Goal: Task Accomplishment & Management: Manage account settings

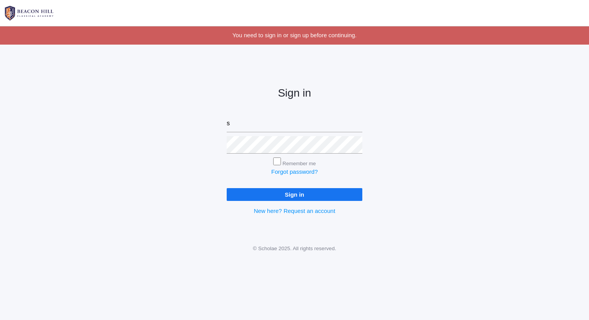
type input "sarah@beaconhillclassical.org"
click at [227, 188] on input "Sign in" at bounding box center [295, 194] width 136 height 13
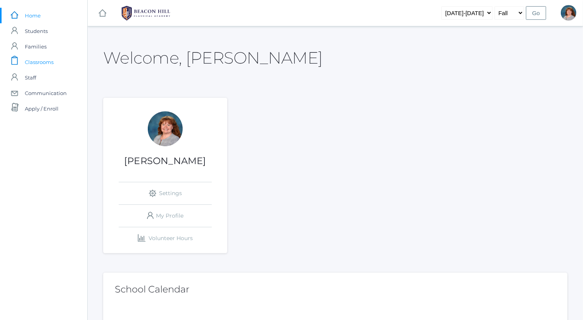
click at [66, 66] on link "icons/clipboard/plain Created with Sketch. Classrooms" at bounding box center [43, 62] width 87 height 16
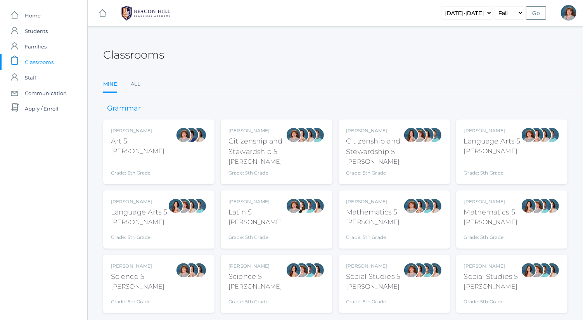
click at [376, 270] on div "[PERSON_NAME] Social Studies 5 [PERSON_NAME] Grade: 5th Grade 05SOCS" at bounding box center [373, 283] width 54 height 43
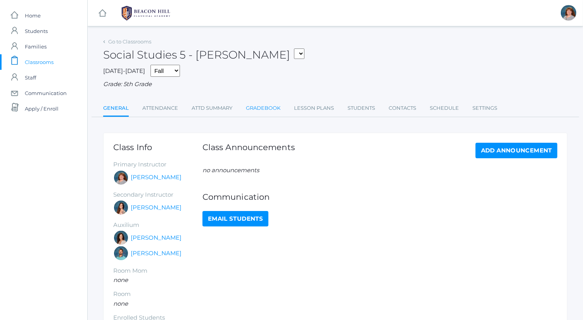
click at [268, 102] on link "Gradebook" at bounding box center [263, 108] width 35 height 16
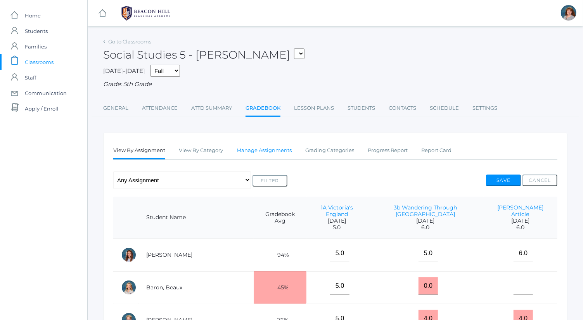
click at [264, 151] on link "Manage Assignments" at bounding box center [263, 151] width 55 height 16
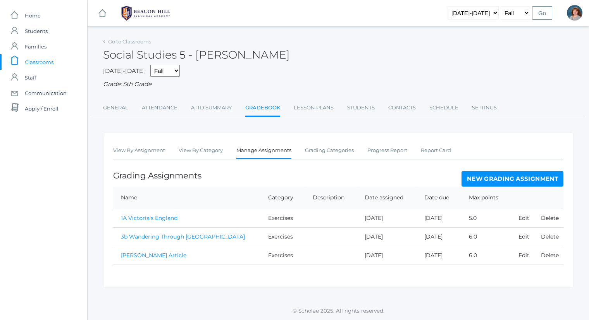
click at [478, 182] on link "New Grading Assignment" at bounding box center [513, 179] width 102 height 16
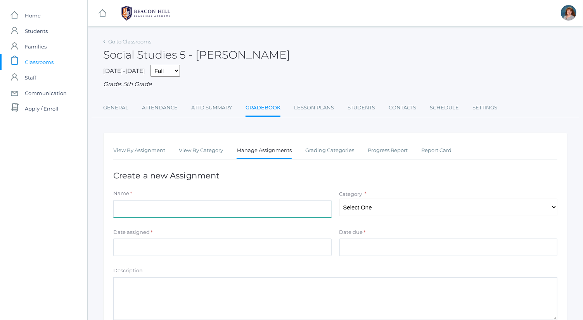
click at [235, 209] on input "Name" at bounding box center [222, 208] width 218 height 17
type input "Reconstruction Questions"
click at [391, 211] on select "Select One Exercises Tests Projects" at bounding box center [448, 206] width 218 height 17
select select "1048"
click at [339, 198] on select "Select One Exercises Tests Projects" at bounding box center [448, 206] width 218 height 17
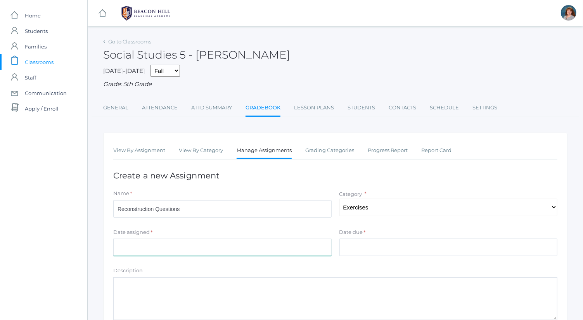
click at [288, 248] on input "Date assigned" at bounding box center [222, 246] width 218 height 17
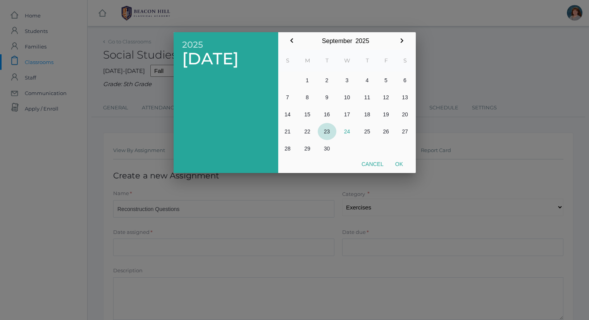
click at [333, 131] on button "23" at bounding box center [327, 131] width 19 height 17
click at [400, 164] on button "Ok" at bounding box center [399, 164] width 19 height 14
type input "2025-09-23"
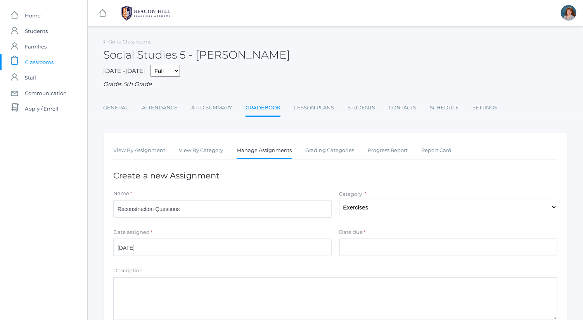
click at [392, 235] on div "Date due *" at bounding box center [448, 233] width 218 height 10
click at [393, 244] on input "Date due" at bounding box center [448, 246] width 218 height 17
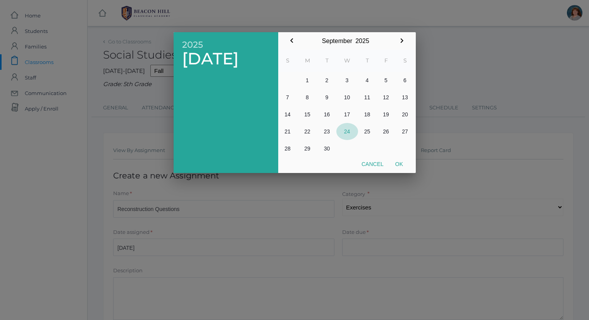
click at [349, 131] on button "24" at bounding box center [348, 131] width 22 height 17
click at [400, 166] on button "Ok" at bounding box center [399, 164] width 19 height 14
type input "2025-09-24"
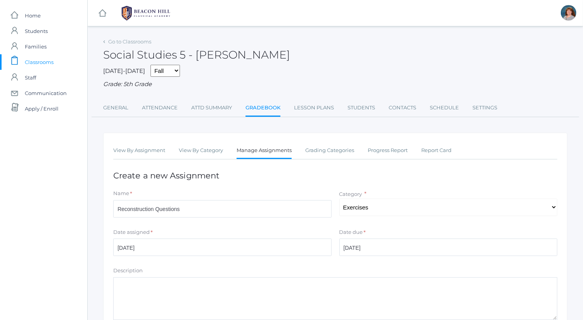
scroll to position [105, 0]
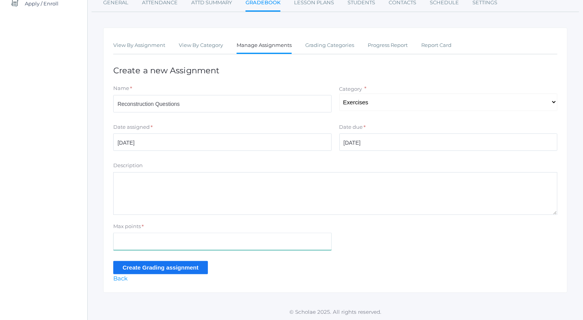
click at [222, 246] on input "Max points" at bounding box center [222, 241] width 218 height 17
type input "8"
click at [135, 266] on input "Create Grading assignment" at bounding box center [160, 267] width 95 height 13
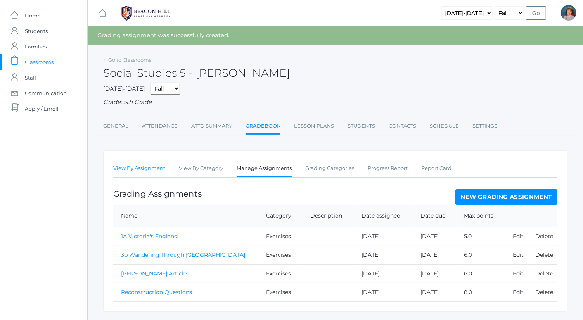
click at [145, 164] on link "View By Assignment" at bounding box center [139, 168] width 52 height 16
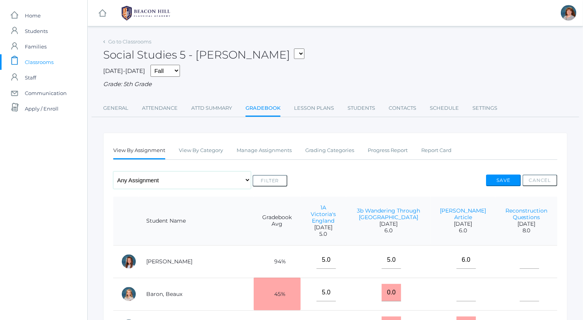
click at [161, 188] on select "Any Assignment Category: Exercises - 1A Victoria's England - 3b Wandering Throu…" at bounding box center [182, 179] width 138 height 17
select select "10031"
click at [113, 171] on select "Any Assignment Category: Exercises - 1A Victoria's England - 3b Wandering Throu…" at bounding box center [182, 179] width 138 height 17
click at [252, 185] on button "Filter" at bounding box center [269, 181] width 35 height 12
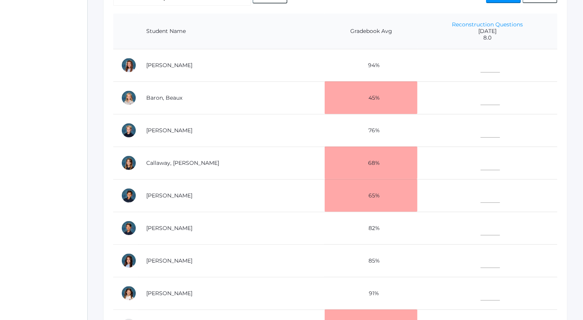
scroll to position [28, 0]
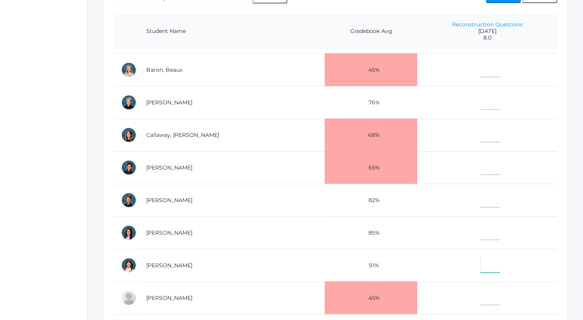
click at [480, 257] on input"] "text" at bounding box center [489, 263] width 19 height 17
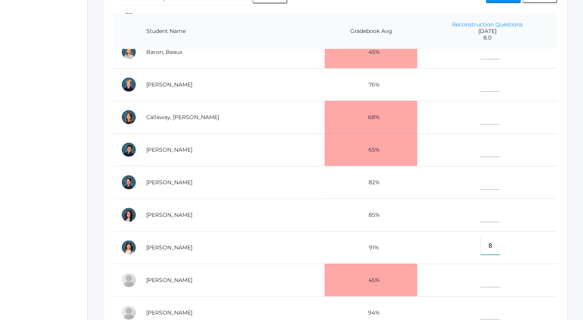
scroll to position [78, 0]
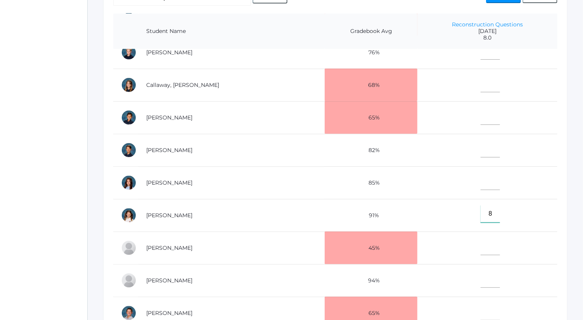
type input"] "8"
click at [480, 278] on input"] "text" at bounding box center [489, 278] width 19 height 17
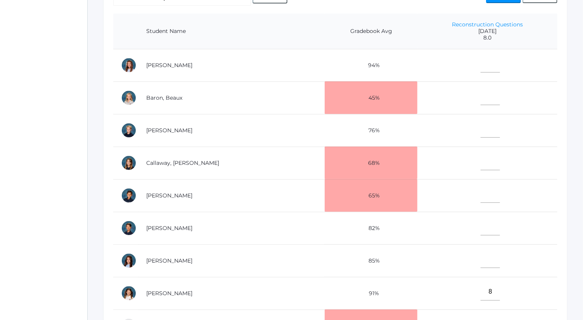
type input"] "4.5"
click at [480, 67] on input"] "text" at bounding box center [489, 63] width 19 height 17
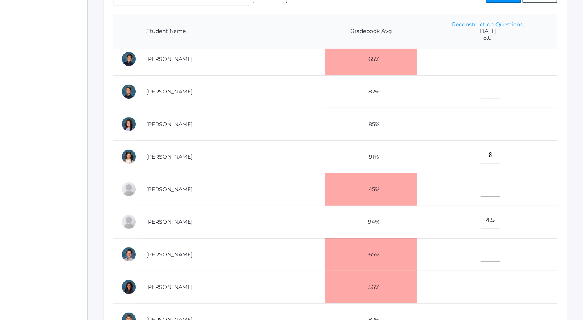
scroll to position [137, 0]
type input"] "8"
click at [459, 278] on td at bounding box center [487, 286] width 140 height 33
click at [480, 281] on input"] "text" at bounding box center [489, 284] width 19 height 17
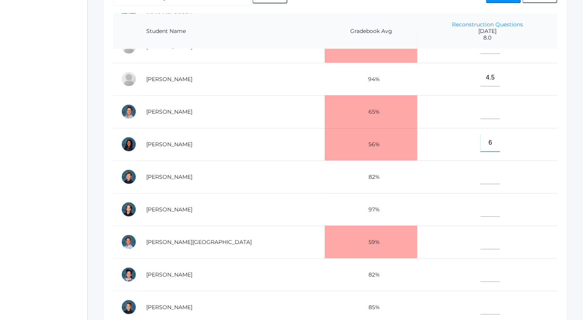
type input"] "6"
click at [480, 297] on input"] "text" at bounding box center [489, 305] width 19 height 17
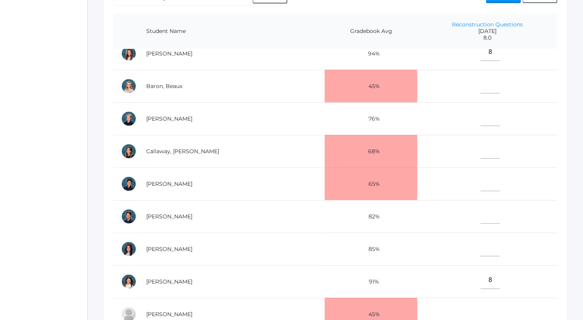
scroll to position [1, 0]
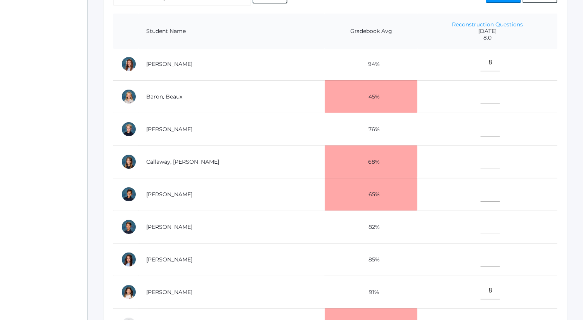
type input"] "7"
click at [480, 124] on input"] "text" at bounding box center [489, 127] width 19 height 17
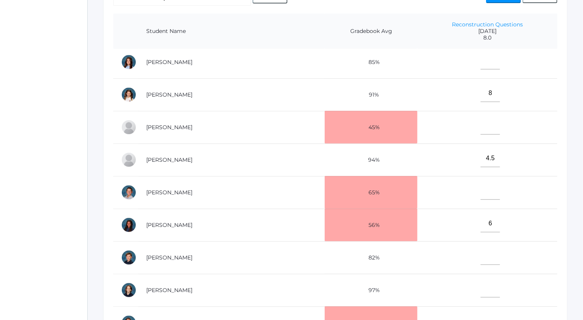
scroll to position [282, 0]
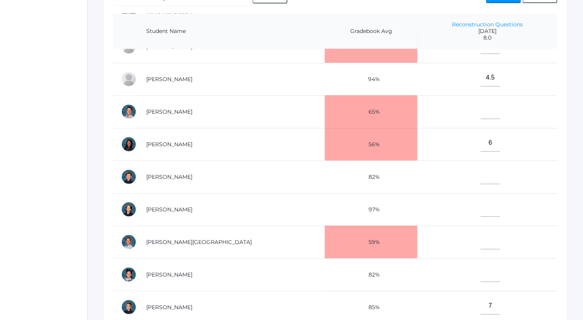
type input"] "8"
click at [480, 272] on input"] "text" at bounding box center [489, 272] width 19 height 17
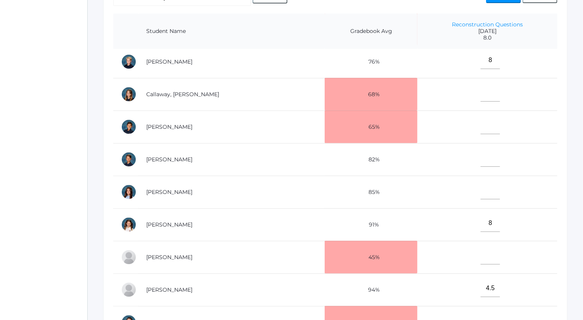
scroll to position [67, 0]
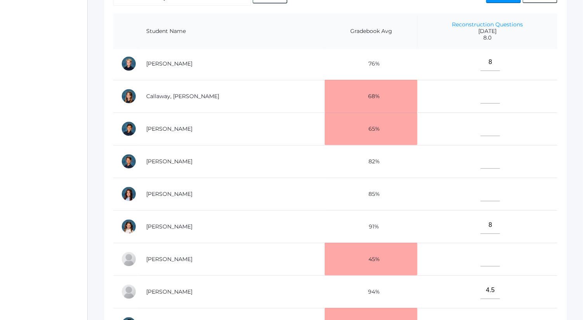
type input"] "8"
click at [480, 129] on input"] "text" at bounding box center [489, 127] width 19 height 17
type input"] "8"
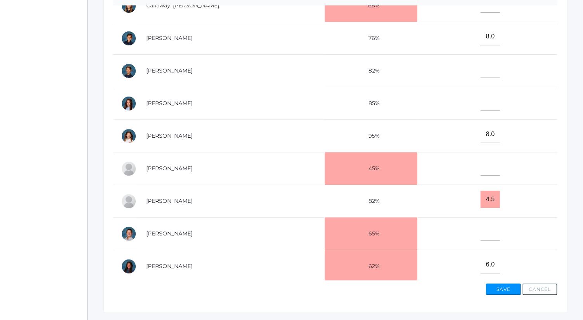
scroll to position [117, 0]
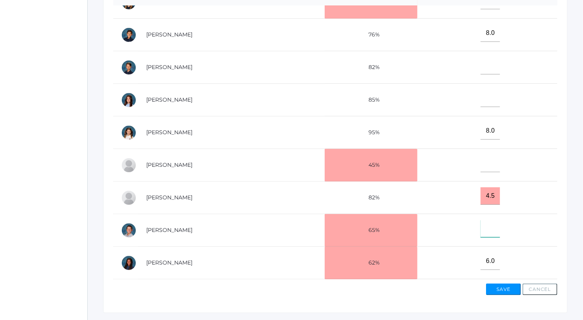
click at [480, 221] on input"] "text" at bounding box center [489, 228] width 19 height 17
type input"] "8"
click at [481, 63] on input"] "text" at bounding box center [489, 65] width 19 height 17
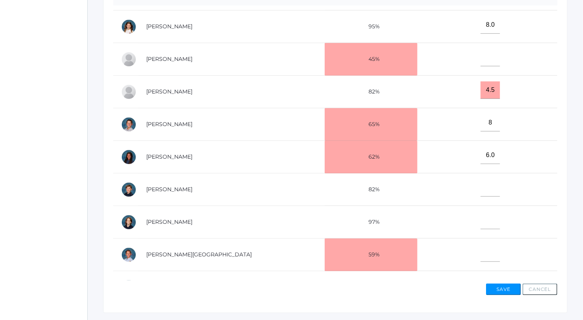
scroll to position [242, 0]
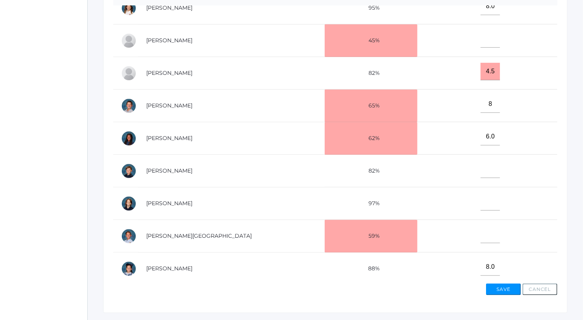
type input"] "8"
drag, startPoint x: 448, startPoint y: 132, endPoint x: 474, endPoint y: 196, distance: 69.0
click at [480, 196] on input"] "text" at bounding box center [489, 201] width 19 height 17
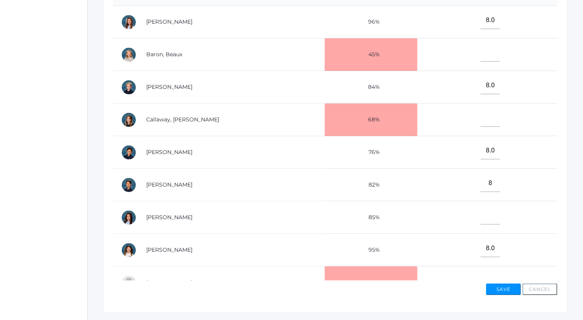
scroll to position [22, 0]
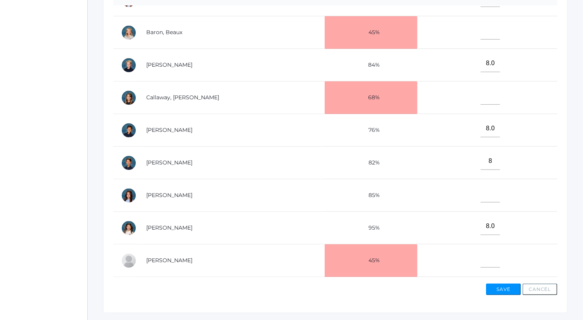
type input"] "7"
click at [480, 198] on input"] "text" at bounding box center [489, 193] width 19 height 17
type input"] "8"
click at [502, 286] on button "Save" at bounding box center [503, 289] width 35 height 12
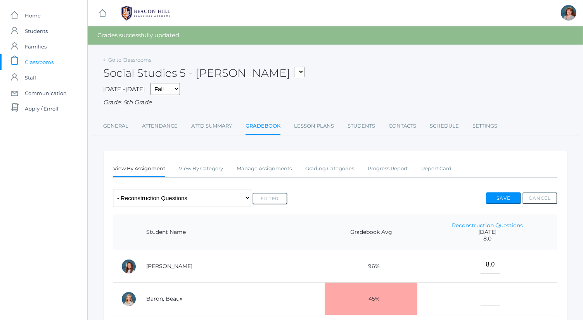
click at [192, 199] on select "Any Assignment Category: Exercises - 1A Victoria's [GEOGRAPHIC_DATA] - 3b Wande…" at bounding box center [182, 197] width 138 height 17
select select "9842"
click at [113, 189] on select "Any Assignment Category: Exercises - 1A Victoria's [GEOGRAPHIC_DATA] - 3b Wande…" at bounding box center [182, 197] width 138 height 17
click at [252, 199] on button "Filter" at bounding box center [269, 199] width 35 height 12
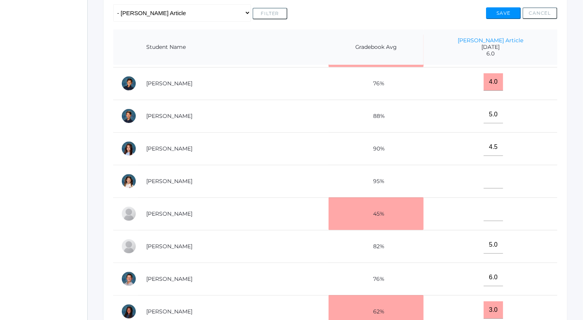
scroll to position [170, 0]
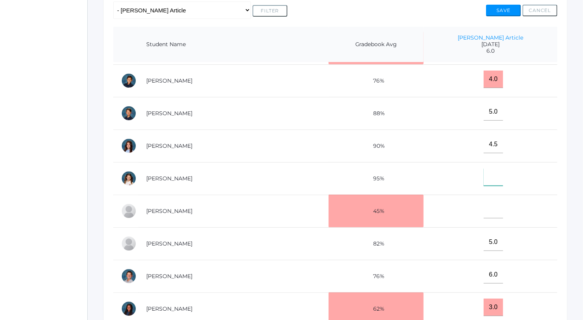
click at [483, 170] on input"] "text" at bounding box center [492, 176] width 19 height 17
type input"] "5"
click at [504, 7] on button "Save" at bounding box center [503, 11] width 35 height 12
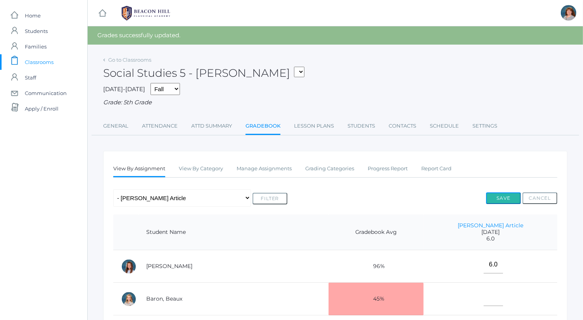
click at [514, 198] on button "Save" at bounding box center [503, 198] width 35 height 12
click at [492, 193] on button "Save" at bounding box center [503, 198] width 35 height 12
click at [134, 63] on div "Go to Classrooms" at bounding box center [127, 60] width 48 height 8
click at [135, 57] on link "Go to Classrooms" at bounding box center [129, 60] width 43 height 6
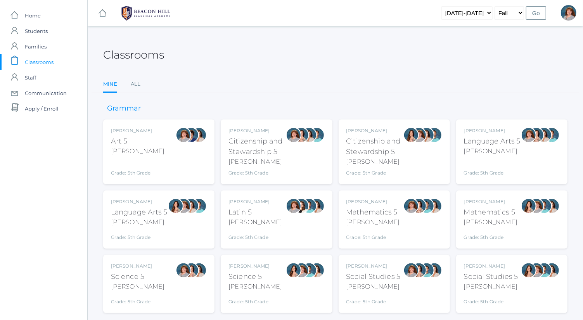
click at [486, 136] on div "Language Arts 5" at bounding box center [492, 141] width 57 height 10
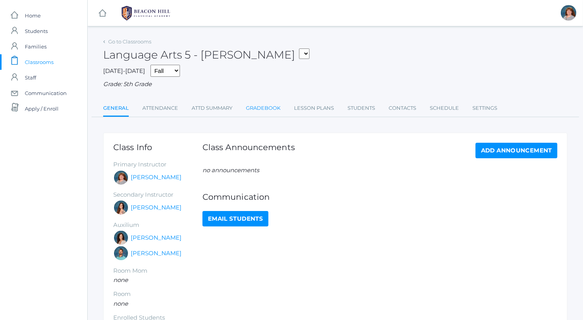
click at [270, 109] on link "Gradebook" at bounding box center [263, 108] width 35 height 16
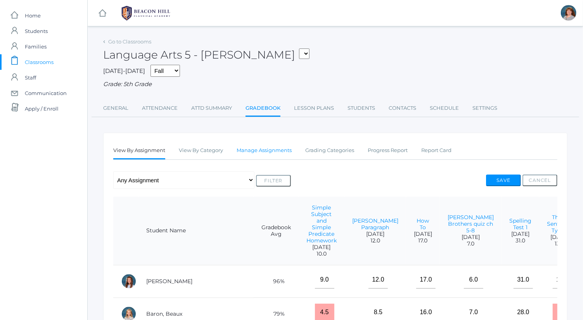
click at [284, 150] on link "Manage Assignments" at bounding box center [263, 151] width 55 height 16
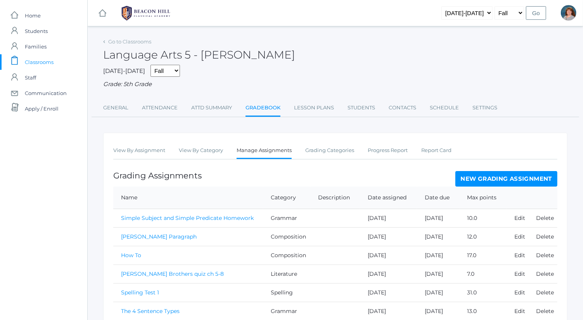
click at [508, 179] on link "New Grading Assignment" at bounding box center [506, 179] width 102 height 16
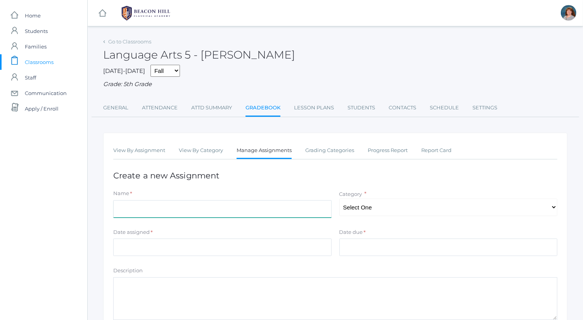
click at [207, 210] on input "Name" at bounding box center [222, 208] width 218 height 17
type input "Memory Test 1: Wind Wolves"
click at [372, 215] on select "Select One Spelling Composition Grammar Literature Memory" at bounding box center [448, 206] width 218 height 17
select select "1037"
click at [339, 198] on select "Select One Spelling Composition Grammar Literature Memory" at bounding box center [448, 206] width 218 height 17
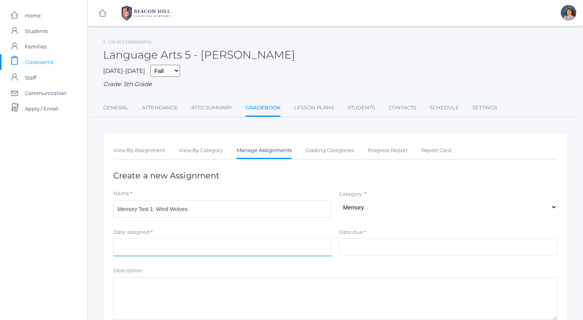
click at [293, 247] on input "Date assigned" at bounding box center [222, 246] width 218 height 17
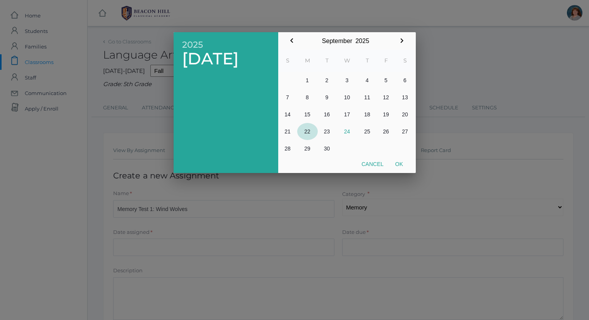
click at [307, 132] on button "22" at bounding box center [307, 131] width 21 height 17
click at [398, 166] on button "Ok" at bounding box center [399, 164] width 19 height 14
type input "[DATE]"
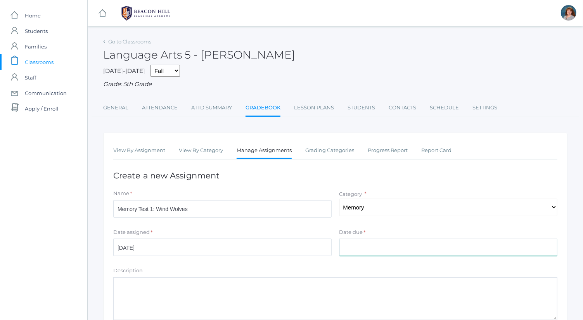
click at [393, 246] on input "Date due" at bounding box center [448, 246] width 218 height 17
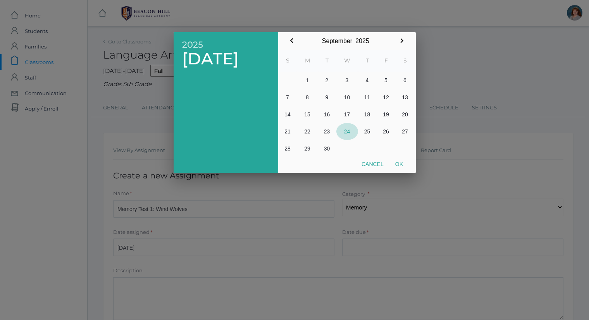
click at [350, 132] on button "24" at bounding box center [348, 131] width 22 height 17
click at [400, 160] on button "Ok" at bounding box center [399, 164] width 19 height 14
type input "[DATE]"
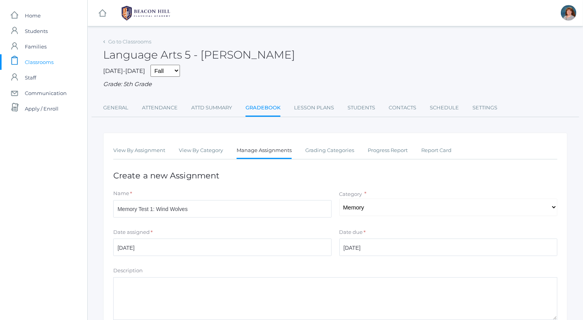
scroll to position [105, 0]
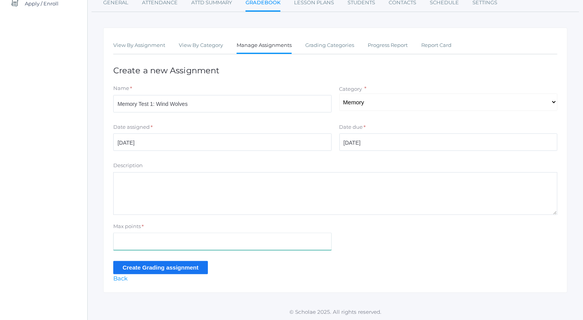
click at [179, 245] on input "Max points" at bounding box center [222, 241] width 218 height 17
type input "17"
click at [185, 267] on input "Create Grading assignment" at bounding box center [160, 267] width 95 height 13
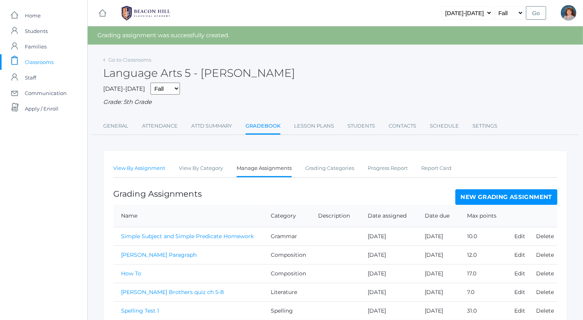
click at [128, 171] on link "View By Assignment" at bounding box center [139, 168] width 52 height 16
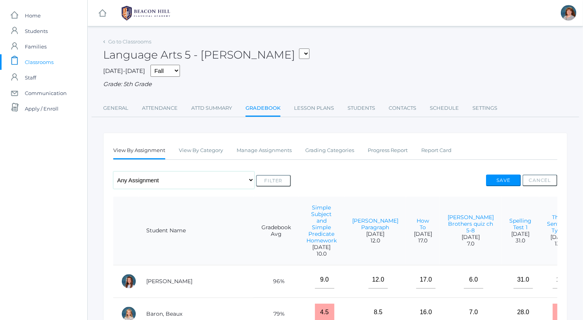
click at [158, 182] on select "Any Assignment Category: Composition - [PERSON_NAME] Paragraph - How To Categor…" at bounding box center [183, 179] width 141 height 17
select select "cat_1037"
click at [113, 171] on select "Any Assignment Category: Composition - [PERSON_NAME] Paragraph - How To Categor…" at bounding box center [183, 179] width 141 height 17
click at [267, 183] on button "Filter" at bounding box center [273, 181] width 35 height 12
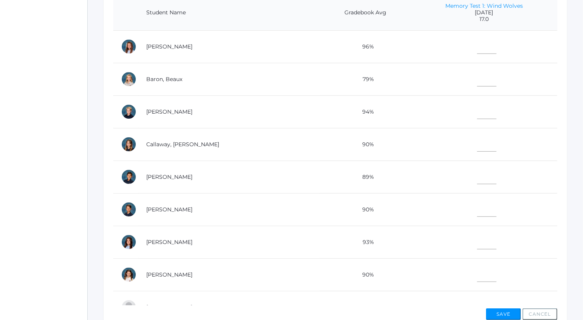
scroll to position [200, 0]
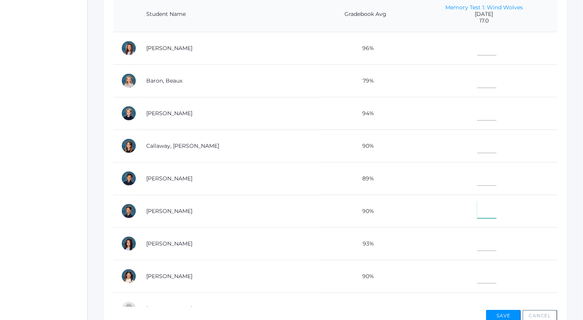
click at [477, 202] on input"] "text" at bounding box center [486, 209] width 19 height 17
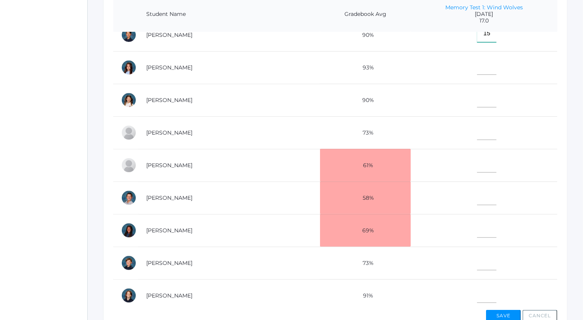
scroll to position [192, 0]
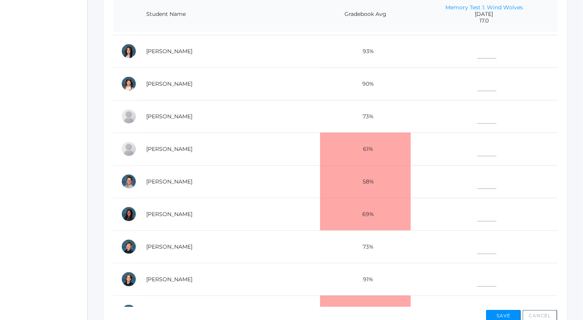
type input"] "15"
click at [477, 242] on input"] "text" at bounding box center [486, 244] width 19 height 17
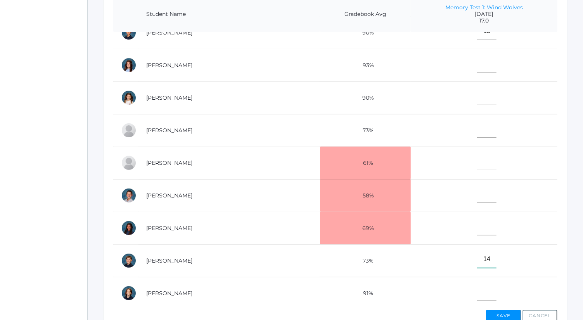
scroll to position [282, 0]
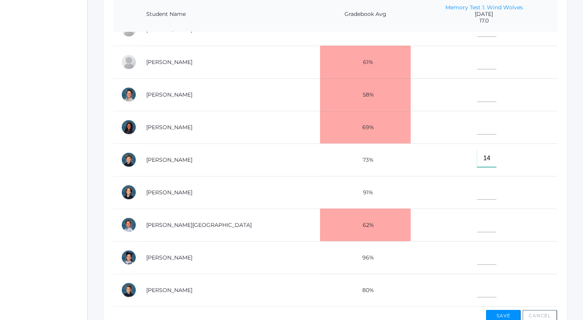
type input"] "14"
click at [477, 123] on input"] "text" at bounding box center [486, 125] width 19 height 17
type input"] "9"
click at [477, 90] on input"] "text" at bounding box center [486, 93] width 19 height 17
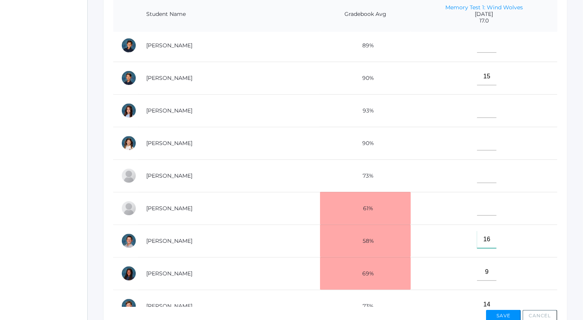
scroll to position [133, 0]
type input"] "16"
click at [477, 101] on input"] "text" at bounding box center [486, 109] width 19 height 17
type input"] "16"
click at [477, 139] on input"] "text" at bounding box center [486, 141] width 19 height 17
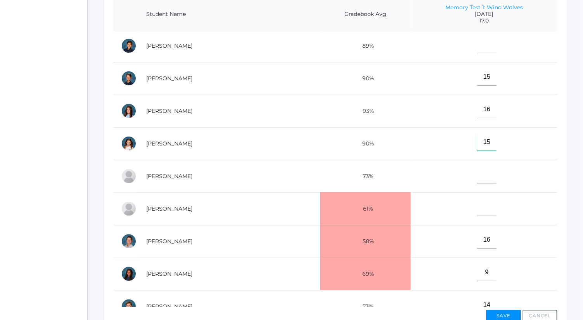
type input"] "15"
click at [505, 310] on button "Save" at bounding box center [503, 316] width 35 height 12
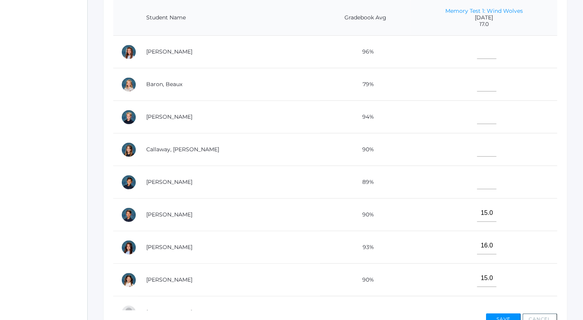
scroll to position [215, 0]
click at [477, 89] on input"] "text" at bounding box center [486, 82] width 19 height 17
type input"] "17"
click at [506, 316] on button "Save" at bounding box center [503, 319] width 35 height 12
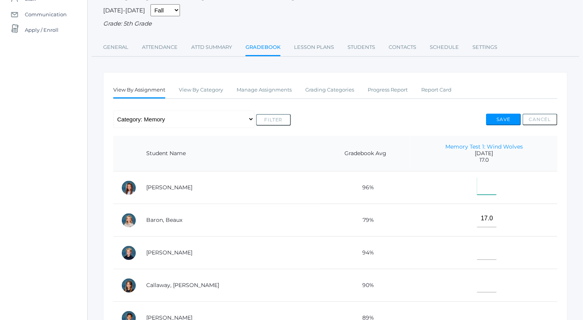
click at [477, 185] on input"] "text" at bounding box center [486, 185] width 19 height 17
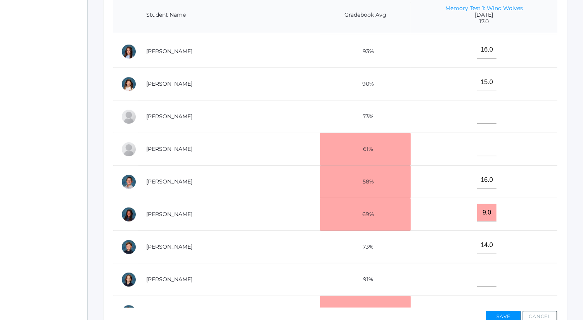
scroll to position [282, 0]
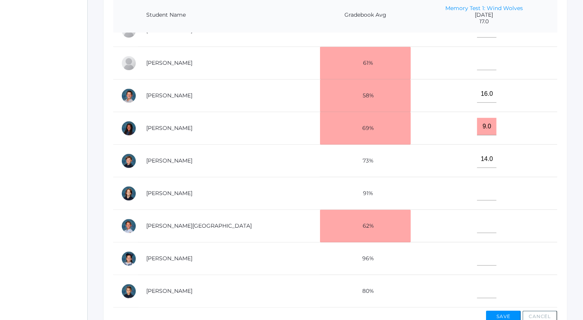
type input"] "17"
click at [477, 187] on input"] "text" at bounding box center [486, 191] width 19 height 17
click at [477, 187] on input"] "14" at bounding box center [486, 191] width 19 height 17
type input"] "14"
click at [477, 249] on input"] "text" at bounding box center [486, 256] width 19 height 17
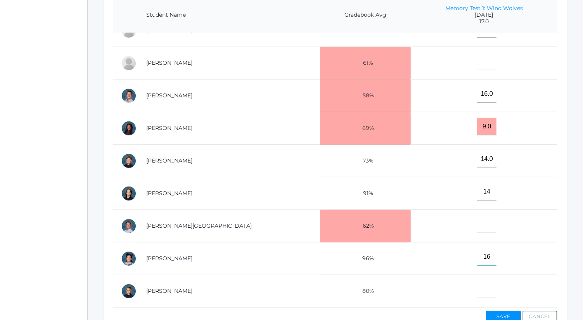
type input"] "16"
click at [477, 286] on input"] "text" at bounding box center [486, 289] width 19 height 17
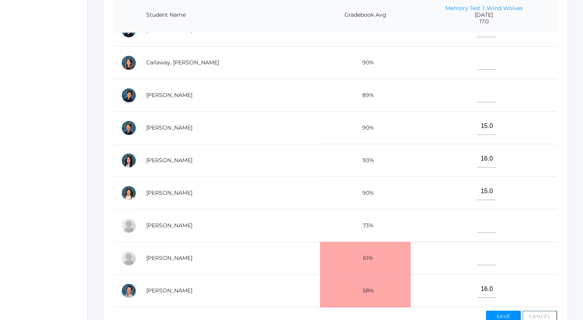
scroll to position [72, 0]
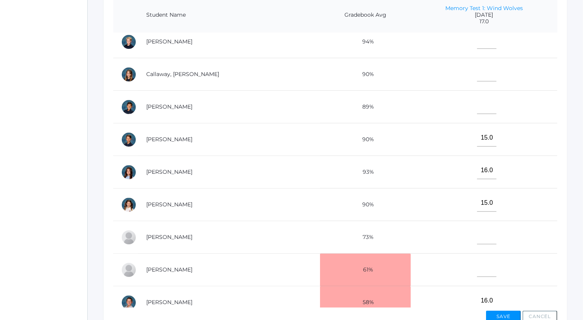
type input"] "14"
click at [477, 104] on input"] "text" at bounding box center [486, 105] width 19 height 17
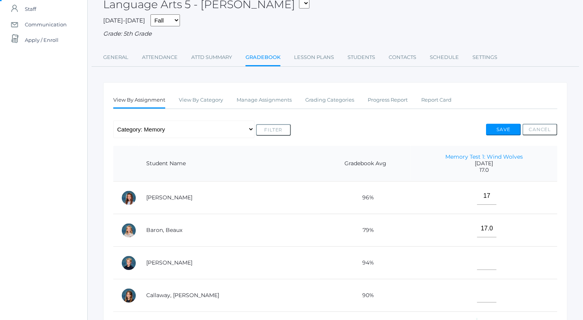
scroll to position [66, 0]
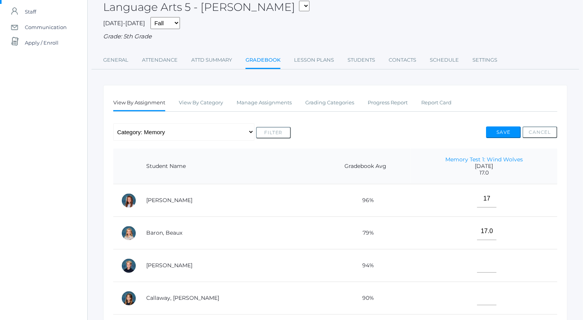
type input"] "16"
click at [506, 131] on button "Save" at bounding box center [503, 132] width 35 height 12
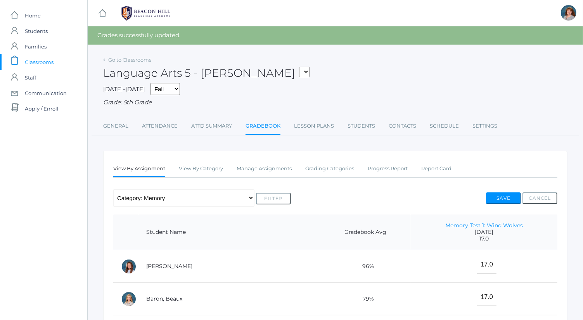
click at [506, 131] on ul "General Attendance Attd Summary Gradebook Lesson Plans Students Contacts Schedu…" at bounding box center [335, 126] width 464 height 17
click at [512, 193] on button "Save" at bounding box center [503, 198] width 35 height 12
select select "cat_1036"
click at [113, 189] on select "Any Assignment Category: Composition - [PERSON_NAME] Paragraph - How To Categor…" at bounding box center [183, 197] width 141 height 17
click at [280, 205] on form "Any Assignment Category: Composition - [PERSON_NAME] Paragraph - How To Categor…" at bounding box center [202, 197] width 178 height 17
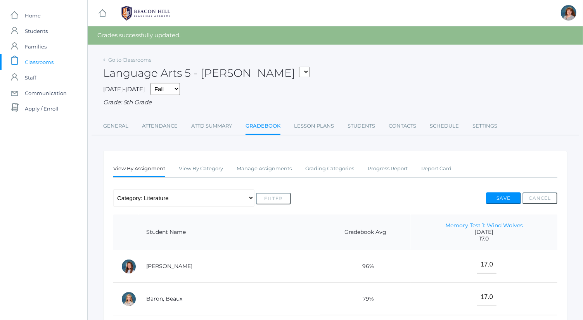
click at [280, 200] on button "Filter" at bounding box center [273, 199] width 35 height 12
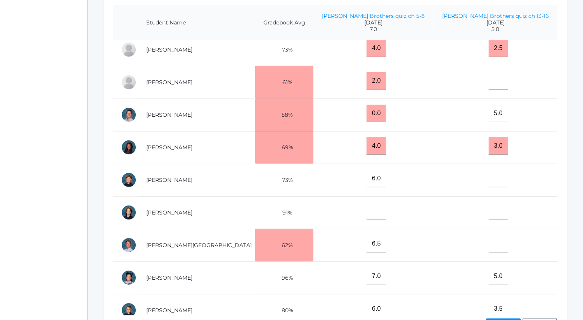
scroll to position [273, 0]
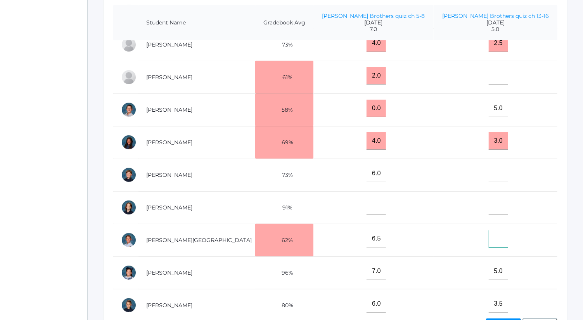
click at [492, 232] on input"] "text" at bounding box center [497, 238] width 19 height 17
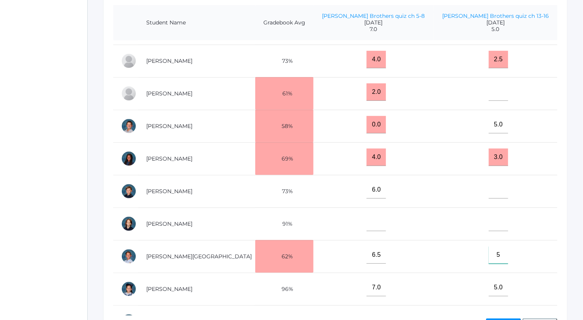
scroll to position [257, 0]
type input"] "5"
click at [493, 217] on input"] "text" at bounding box center [497, 221] width 19 height 17
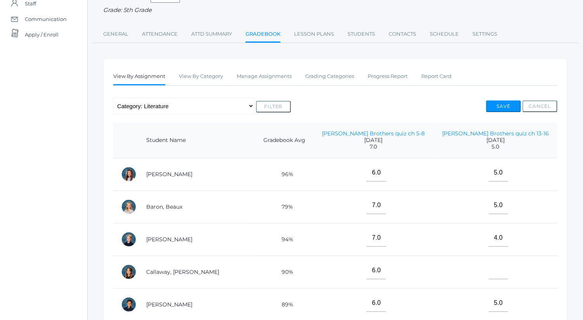
scroll to position [74, 0]
type input"] "5"
click at [500, 104] on button "Save" at bounding box center [503, 107] width 35 height 12
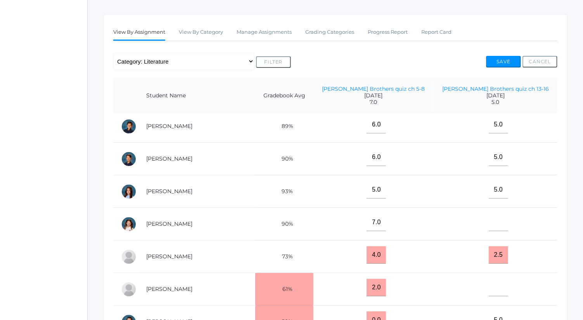
scroll to position [135, 0]
click at [491, 220] on input"] "text" at bounding box center [497, 221] width 19 height 17
type input"] "3"
click at [510, 61] on button "Save" at bounding box center [503, 62] width 35 height 12
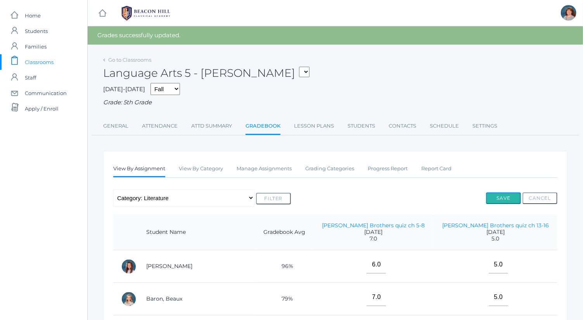
click at [505, 200] on button "Save" at bounding box center [503, 198] width 35 height 12
drag, startPoint x: 0, startPoint y: 0, endPoint x: 274, endPoint y: 166, distance: 320.7
click at [274, 166] on link "Manage Assignments" at bounding box center [263, 169] width 55 height 16
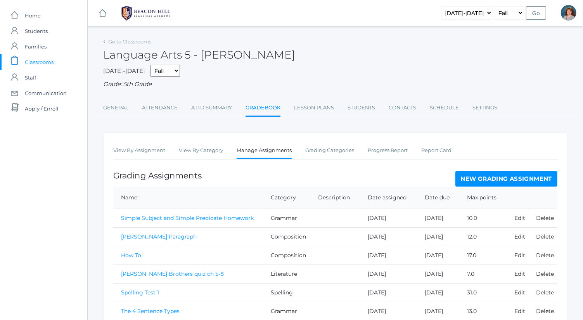
click at [487, 173] on link "New Grading Assignment" at bounding box center [506, 179] width 102 height 16
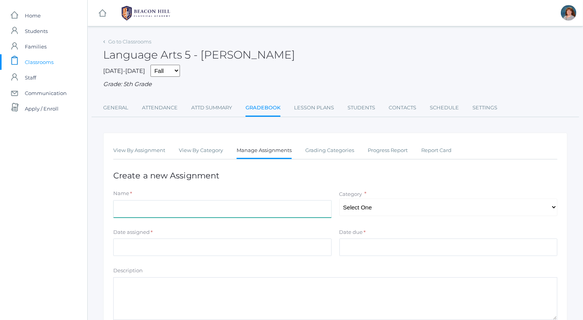
click at [207, 209] on input "Name" at bounding box center [222, 208] width 218 height 17
type input "[PERSON_NAME] Brothers quiz ch 18-20"
click at [359, 200] on select "Select One Spelling Composition Grammar Literature Memory" at bounding box center [448, 206] width 218 height 17
select select "1036"
click at [339, 198] on select "Select One Spelling Composition Grammar Literature Memory" at bounding box center [448, 206] width 218 height 17
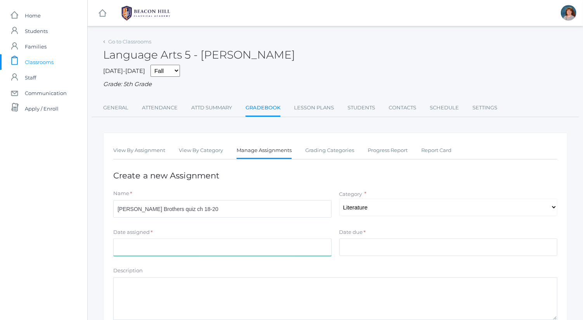
click at [283, 255] on input "Date assigned" at bounding box center [222, 246] width 218 height 17
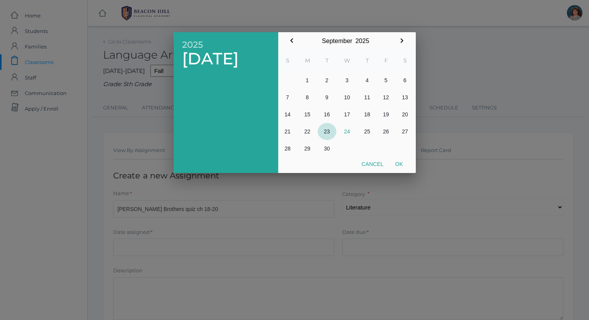
click at [327, 133] on button "23" at bounding box center [327, 131] width 19 height 17
click at [401, 163] on button "Ok" at bounding box center [399, 164] width 19 height 14
type input "[DATE]"
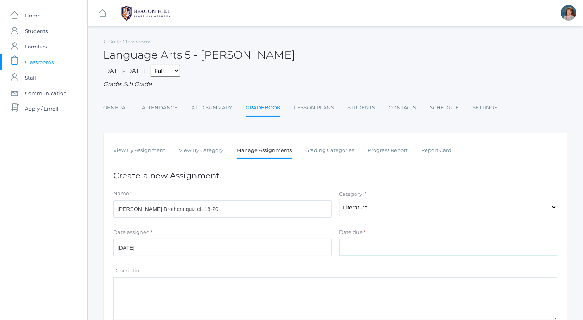
click at [371, 246] on input "Date due" at bounding box center [448, 246] width 218 height 17
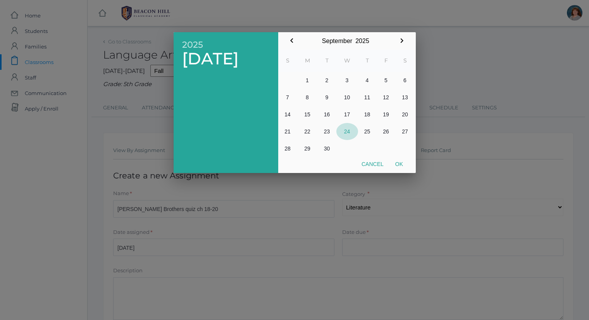
click at [347, 129] on button "24" at bounding box center [348, 131] width 22 height 17
click at [398, 165] on button "Ok" at bounding box center [399, 164] width 19 height 14
type input "[DATE]"
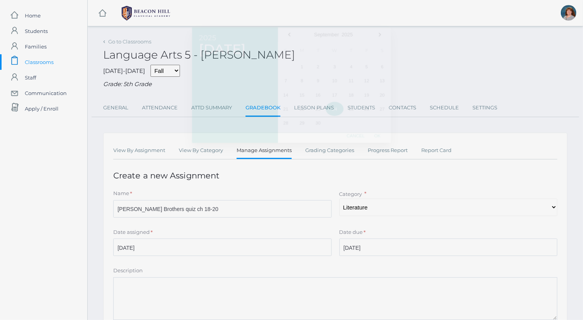
scroll to position [105, 0]
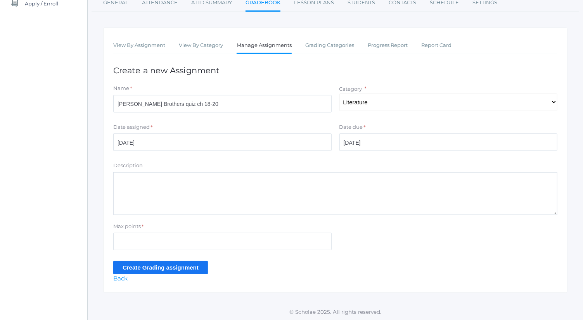
click at [178, 253] on form "Name * Wright Brothers quiz ch 18-20 Category * Select One Spelling Composition…" at bounding box center [335, 179] width 444 height 189
click at [182, 238] on input "Max points" at bounding box center [222, 241] width 218 height 17
type input "5"
click at [147, 264] on input "Create Grading assignment" at bounding box center [160, 267] width 95 height 13
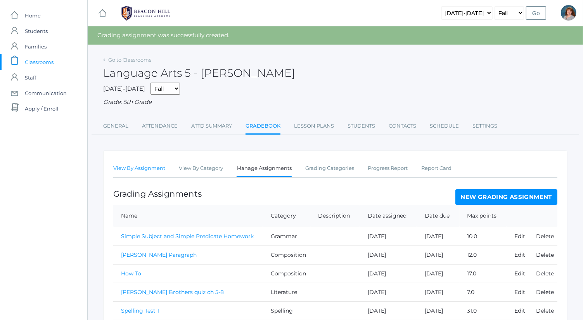
click at [149, 169] on link "View By Assignment" at bounding box center [139, 168] width 52 height 16
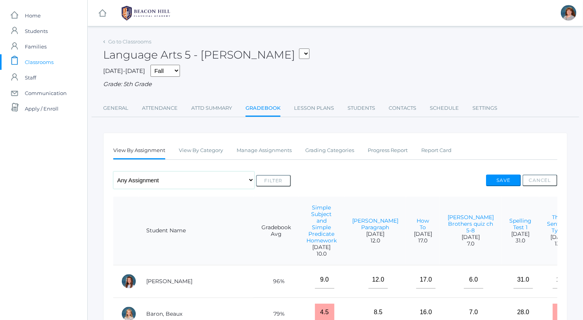
click at [175, 184] on select "Any Assignment Category: Composition - How To - [PERSON_NAME] Paragraph Categor…" at bounding box center [183, 179] width 141 height 17
select select "cat_1036"
click at [113, 171] on select "Any Assignment Category: Composition - How To - [PERSON_NAME] Paragraph Categor…" at bounding box center [183, 179] width 141 height 17
click at [271, 183] on button "Filter" at bounding box center [273, 181] width 35 height 12
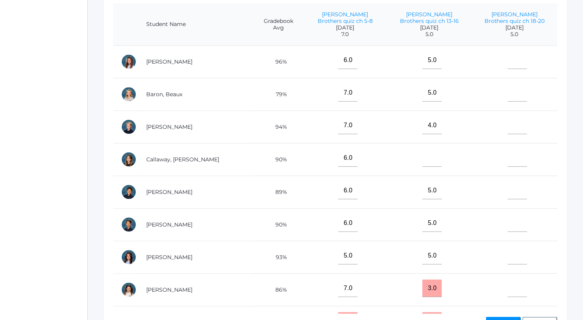
scroll to position [194, 0]
click at [507, 281] on input"] "text" at bounding box center [516, 287] width 19 height 17
type input"] "5"
click at [509, 60] on input"] "text" at bounding box center [516, 59] width 19 height 17
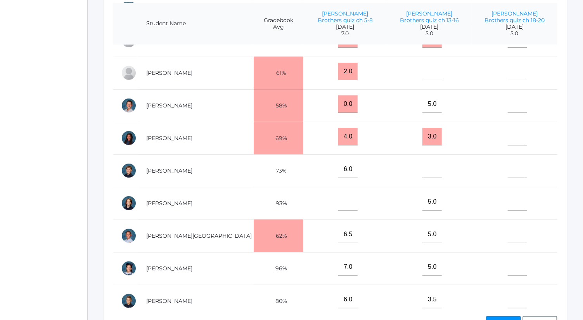
scroll to position [289, 0]
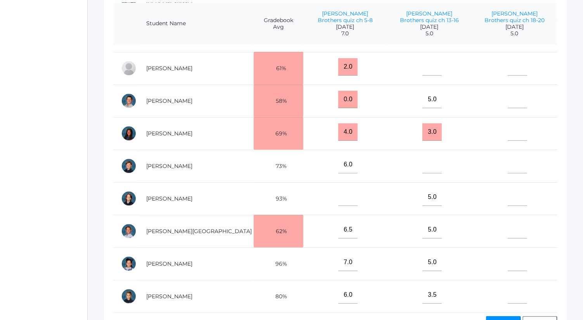
type input"] "5"
click at [507, 259] on input"] "text" at bounding box center [516, 262] width 19 height 17
type input"] "5"
click at [507, 192] on input"] "text" at bounding box center [516, 196] width 19 height 17
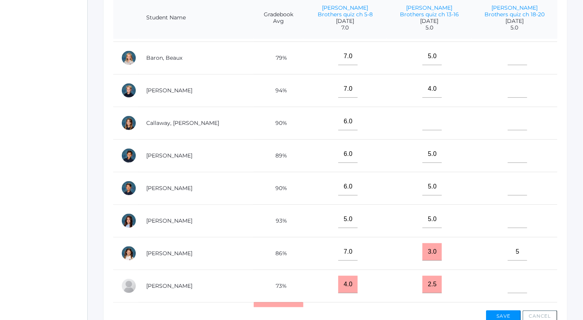
scroll to position [0, 0]
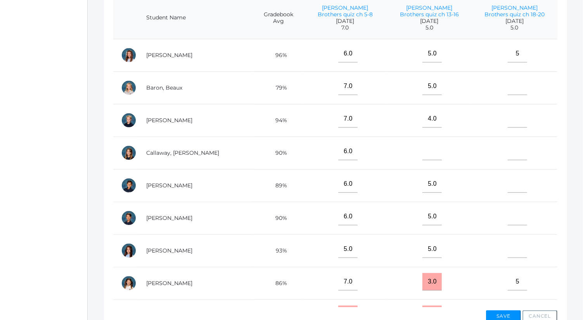
type input"] "5"
click at [507, 121] on input"] "text" at bounding box center [516, 118] width 19 height 17
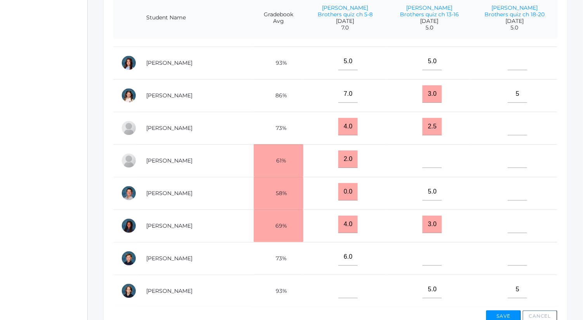
scroll to position [289, 0]
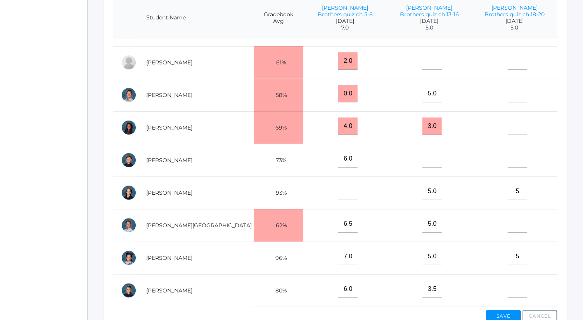
type input"] "5"
click at [507, 281] on input"] "text" at bounding box center [516, 288] width 19 height 17
type input"] "5"
click at [507, 155] on input"] "text" at bounding box center [516, 158] width 19 height 17
type input"] "5"
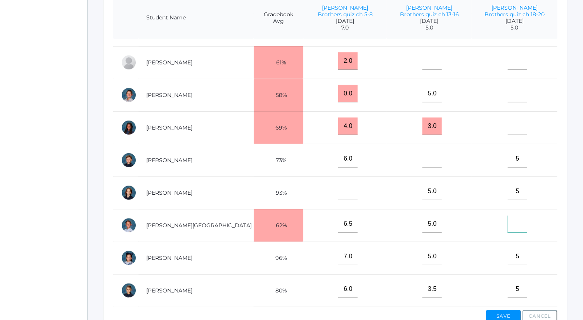
click at [507, 216] on input"] "text" at bounding box center [516, 223] width 19 height 17
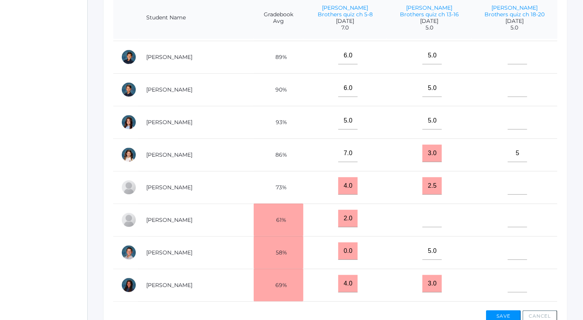
scroll to position [128, 0]
type input"] "3.5"
click at [507, 84] on input"] "text" at bounding box center [516, 88] width 19 height 17
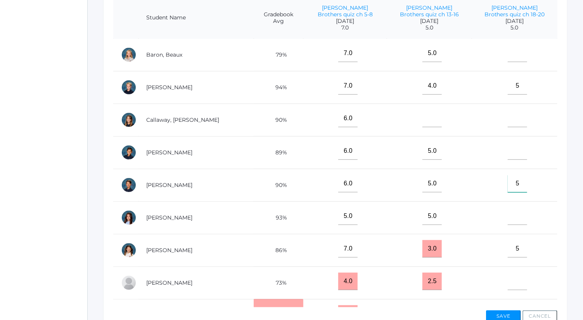
scroll to position [33, 0]
type input"] "5"
click at [507, 154] on input"] "text" at bounding box center [516, 151] width 19 height 17
type input"] "5"
click at [507, 218] on input"] "text" at bounding box center [516, 216] width 19 height 17
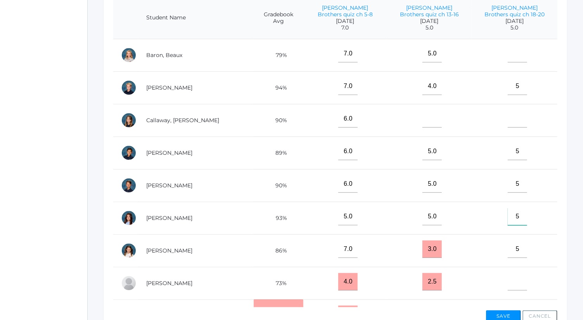
type input"] "5"
click at [508, 314] on button "Save" at bounding box center [503, 316] width 35 height 12
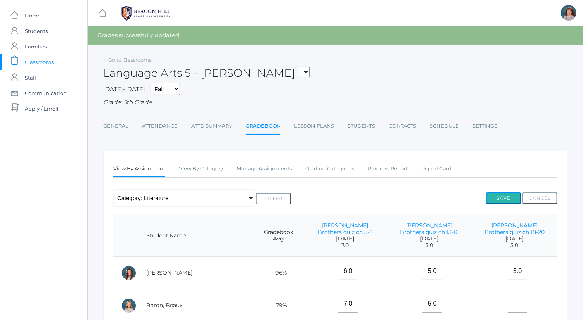
click at [513, 195] on button "Save" at bounding box center [503, 198] width 35 height 12
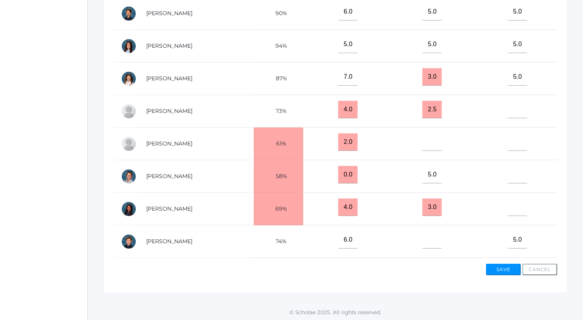
scroll to position [164, 0]
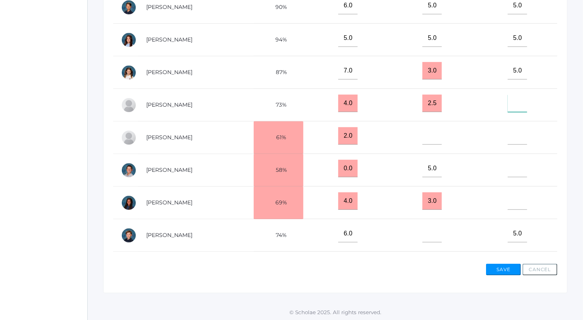
click at [510, 105] on input"] "text" at bounding box center [516, 103] width 19 height 17
type input"] "5"
click at [510, 261] on div "Save Cancel" at bounding box center [335, 268] width 444 height 15
click at [513, 271] on button "Save" at bounding box center [503, 270] width 35 height 12
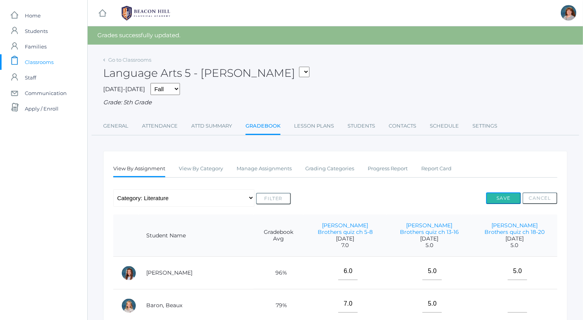
click at [509, 198] on button "Save" at bounding box center [503, 198] width 35 height 12
click at [273, 162] on link "Manage Assignments" at bounding box center [263, 169] width 55 height 16
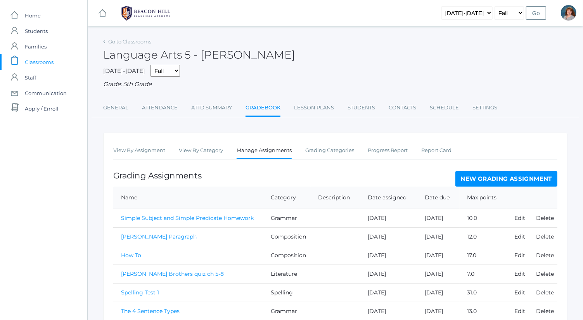
click at [470, 179] on link "New Grading Assignment" at bounding box center [506, 179] width 102 height 16
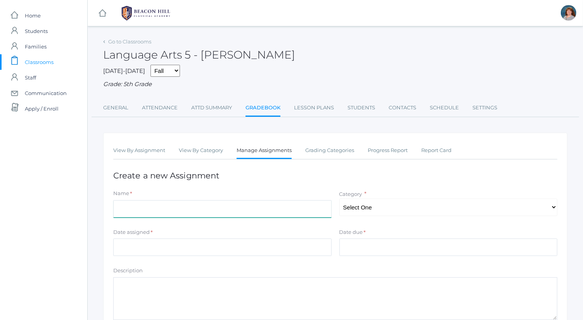
click at [256, 202] on input "Name" at bounding box center [222, 208] width 218 height 17
type input "Spelling Test 3"
click at [391, 211] on select "Select One Spelling Composition Grammar Literature Memory" at bounding box center [448, 206] width 218 height 17
select select "1033"
click at [339, 198] on select "Select One Spelling Composition Grammar Literature Memory" at bounding box center [448, 206] width 218 height 17
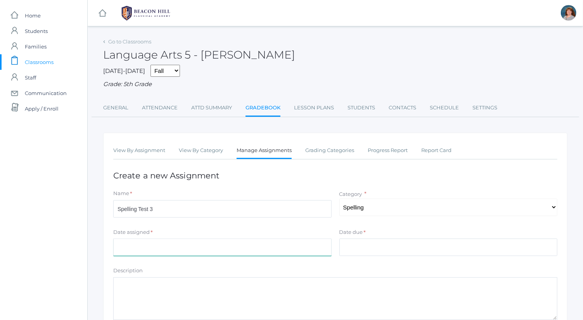
click at [256, 252] on input "Date assigned" at bounding box center [222, 246] width 218 height 17
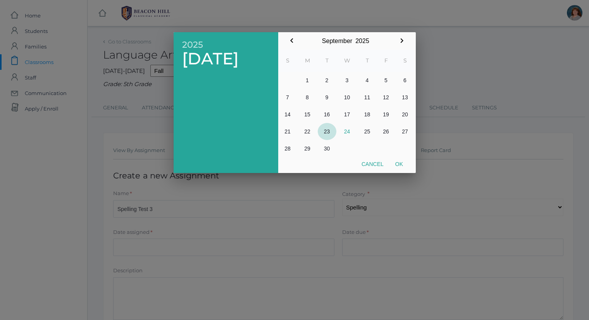
click at [328, 131] on button "23" at bounding box center [327, 131] width 19 height 17
click at [398, 161] on button "Ok" at bounding box center [399, 164] width 19 height 14
type input "[DATE]"
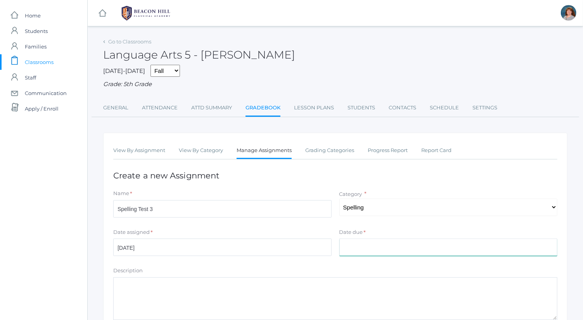
click at [406, 241] on input "Date due" at bounding box center [448, 246] width 218 height 17
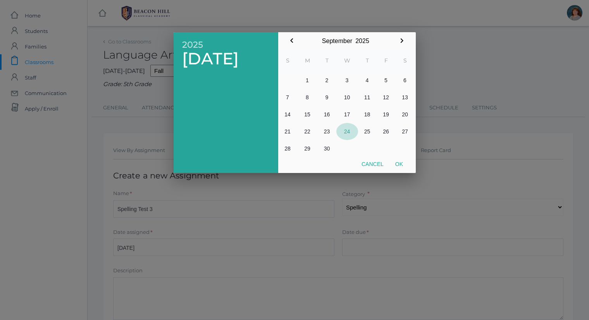
click at [349, 127] on button "24" at bounding box center [348, 131] width 22 height 17
click at [400, 167] on button "Ok" at bounding box center [399, 164] width 19 height 14
type input "[DATE]"
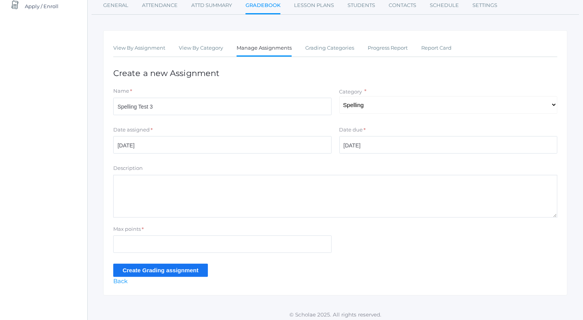
scroll to position [105, 0]
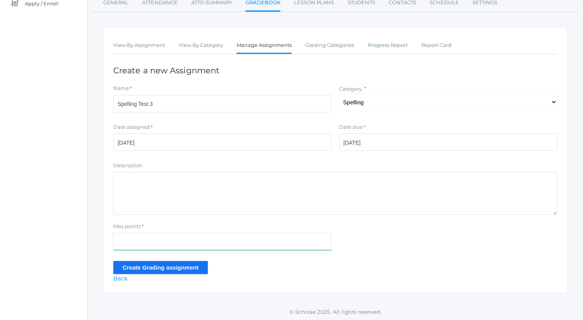
click at [215, 249] on input "Max points" at bounding box center [222, 241] width 218 height 17
type input "38"
click at [194, 271] on input "Create Grading assignment" at bounding box center [160, 267] width 95 height 13
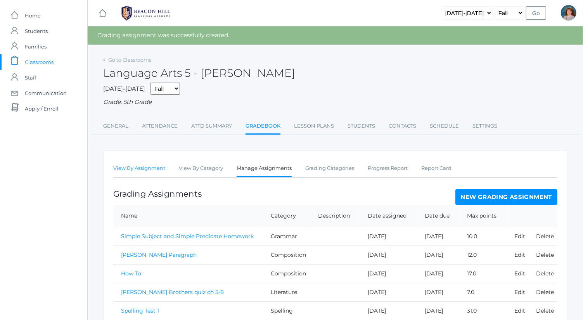
click at [147, 163] on link "View By Assignment" at bounding box center [139, 168] width 52 height 16
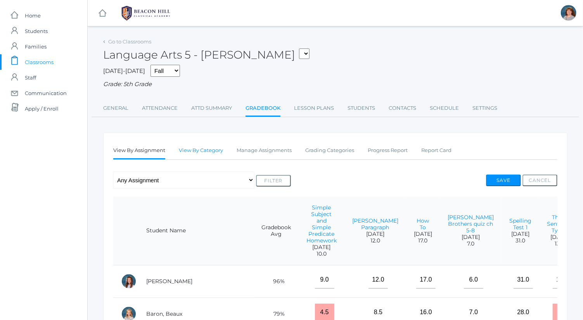
click at [185, 157] on link "View By Category" at bounding box center [201, 151] width 44 height 16
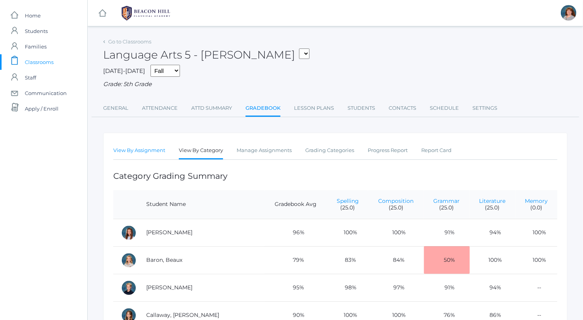
click at [158, 149] on link "View By Assignment" at bounding box center [139, 151] width 52 height 16
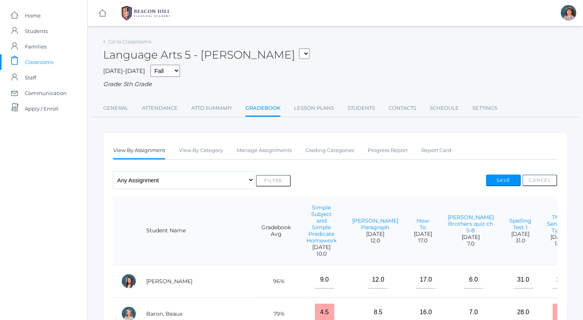
drag, startPoint x: 181, startPoint y: 173, endPoint x: 183, endPoint y: 179, distance: 6.8
click at [183, 179] on select "Any Assignment Category: Composition - How To - [PERSON_NAME] Paragraph Categor…" at bounding box center [183, 179] width 141 height 17
select select "10034"
click at [113, 171] on select "Any Assignment Category: Composition - How To - [PERSON_NAME] Paragraph Categor…" at bounding box center [183, 179] width 141 height 17
click at [269, 183] on button "Filter" at bounding box center [273, 181] width 35 height 12
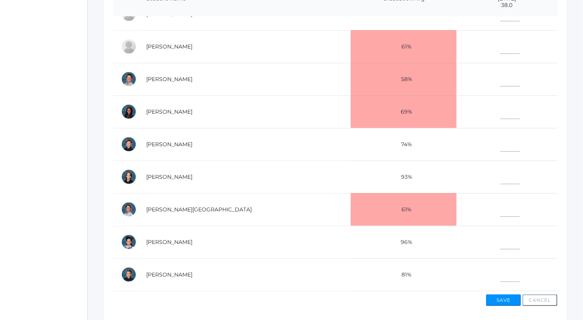
scroll to position [216, 0]
click at [500, 168] on input"] "text" at bounding box center [509, 174] width 19 height 17
type input"] "28"
click at [500, 237] on input"] "text" at bounding box center [509, 239] width 19 height 17
type input"] "31"
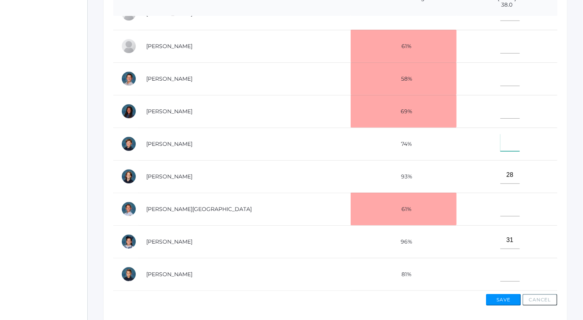
click at [500, 138] on input"] "text" at bounding box center [509, 142] width 19 height 17
type input"] "31"
click at [500, 264] on input"] "text" at bounding box center [509, 272] width 19 height 17
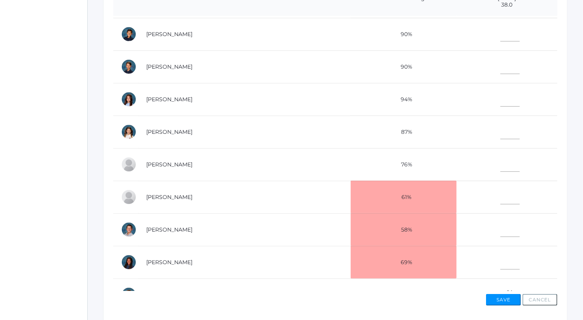
scroll to position [129, 0]
type input"] "22"
click at [500, 33] on input"] "text" at bounding box center [509, 32] width 19 height 17
type input"] "36"
click at [500, 224] on input"] "text" at bounding box center [509, 227] width 19 height 17
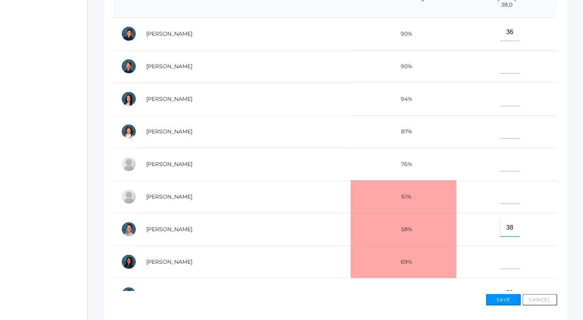
type input"] "38"
click at [500, 256] on input"] "text" at bounding box center [509, 260] width 19 height 17
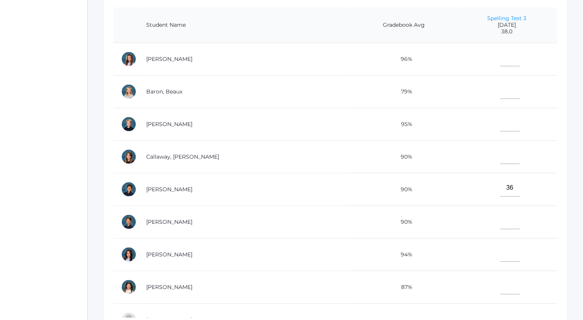
scroll to position [191, 0]
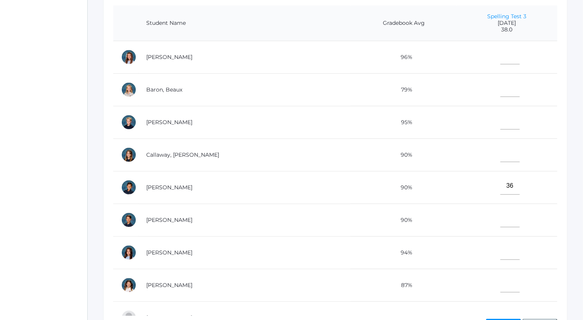
type input"] "25"
click at [500, 246] on input"] "text" at bounding box center [509, 250] width 19 height 17
type input"] "37"
click at [500, 88] on input"] "text" at bounding box center [509, 87] width 19 height 17
type input"] "33"
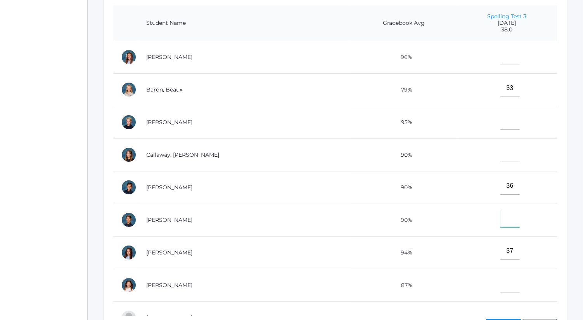
click at [500, 221] on input"] "text" at bounding box center [509, 218] width 19 height 17
type input"] "38"
click at [500, 126] on input"] "text" at bounding box center [509, 120] width 19 height 17
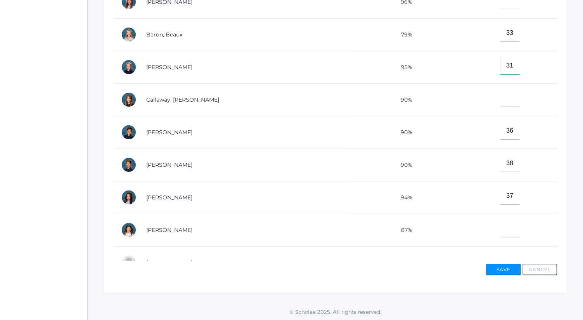
type input"] "31"
click at [510, 273] on button "Save" at bounding box center [503, 270] width 35 height 12
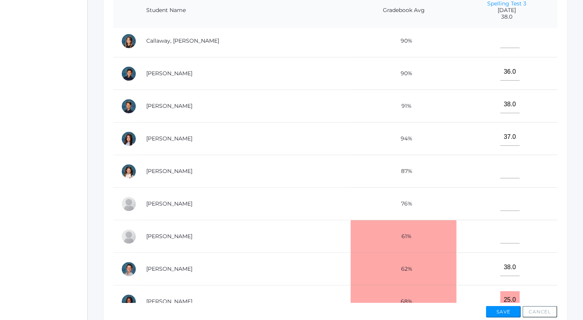
scroll to position [102, 0]
click at [500, 240] on input"] "text" at bounding box center [509, 234] width 19 height 17
type input"] "16"
click at [503, 309] on button "Save" at bounding box center [503, 312] width 35 height 12
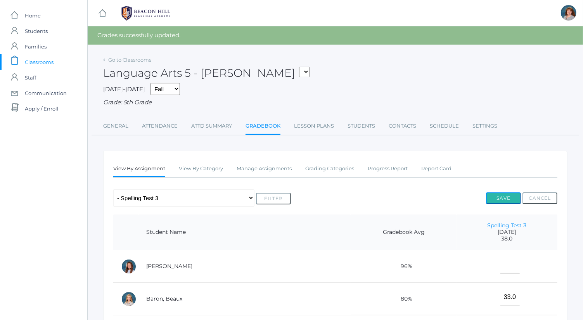
click at [509, 197] on button "Save" at bounding box center [503, 198] width 35 height 12
drag, startPoint x: 0, startPoint y: 0, endPoint x: 174, endPoint y: 197, distance: 263.1
click at [174, 197] on select "Any Assignment Category: Composition - How To - Mrs. Granger Paragraph Category…" at bounding box center [183, 197] width 141 height 17
select select "cat_1033"
click at [113, 189] on select "Any Assignment Category: Composition - How To - Mrs. Granger Paragraph Category…" at bounding box center [183, 197] width 141 height 17
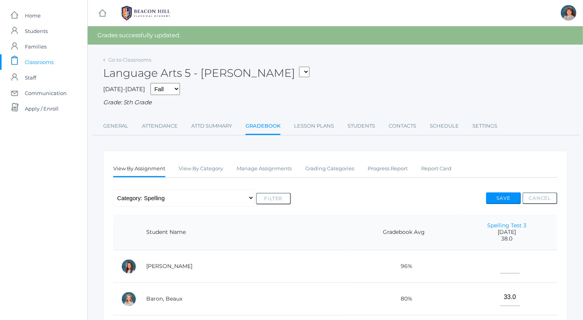
click at [281, 200] on button "Filter" at bounding box center [273, 199] width 35 height 12
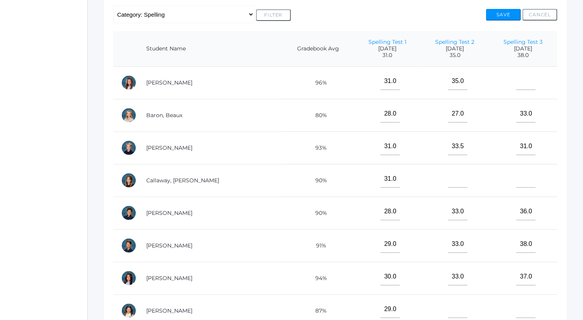
scroll to position [10, 0]
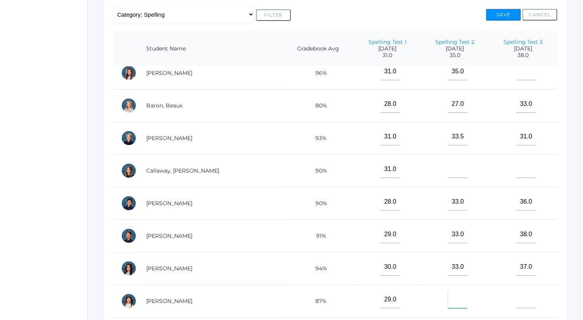
click at [448, 295] on input"] "text" at bounding box center [457, 299] width 19 height 17
type input"] "32"
click at [503, 15] on button "Save" at bounding box center [503, 15] width 35 height 12
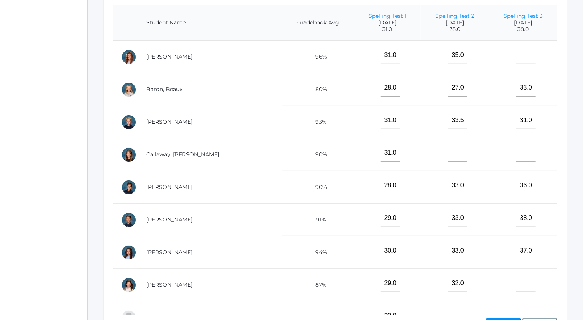
scroll to position [214, 0]
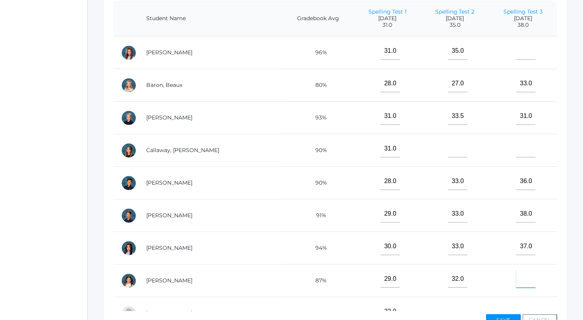
click at [524, 274] on input"] "text" at bounding box center [525, 278] width 19 height 17
type input"] "34"
click at [525, 50] on input"] "text" at bounding box center [525, 50] width 19 height 17
type input"] "38"
click at [505, 318] on button "Save" at bounding box center [503, 320] width 35 height 12
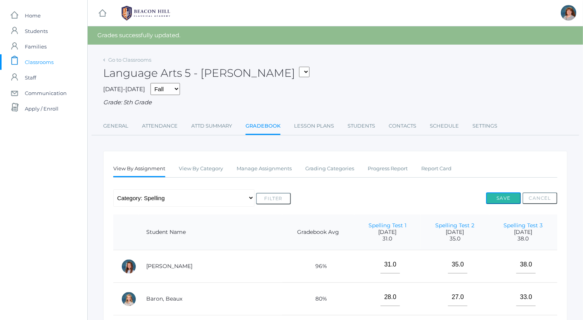
click at [501, 201] on button "Save" at bounding box center [503, 198] width 35 height 12
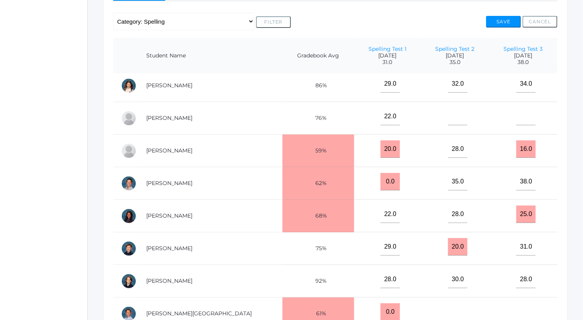
scroll to position [225, 0]
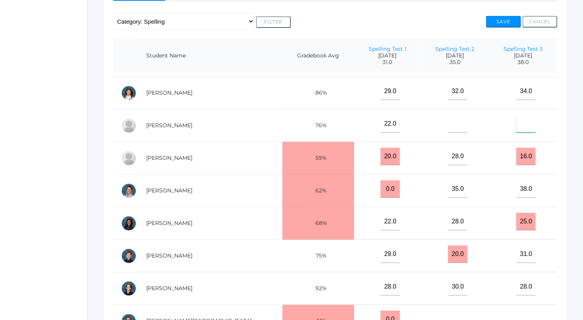
click at [519, 123] on input"] "text" at bounding box center [525, 123] width 19 height 17
type input"] "16"
click at [506, 15] on div "Any Assignment Category: Composition - How To - [PERSON_NAME] Paragraph Categor…" at bounding box center [335, 21] width 444 height 17
click at [508, 24] on button "Save" at bounding box center [503, 22] width 35 height 12
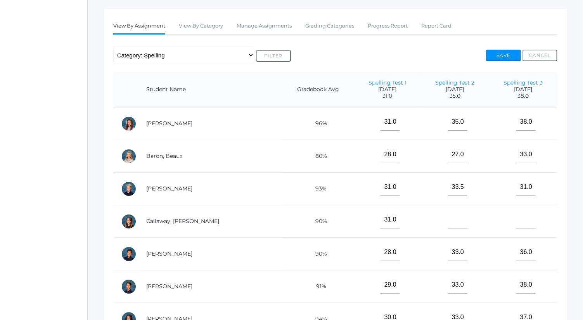
scroll to position [156, 0]
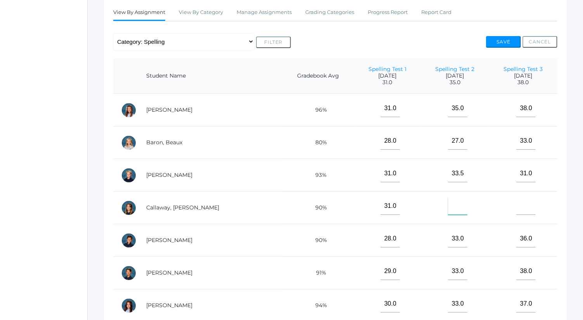
click at [448, 205] on input"] "text" at bounding box center [457, 205] width 19 height 17
type input"] "33"
click at [513, 43] on button "Save" at bounding box center [503, 42] width 35 height 12
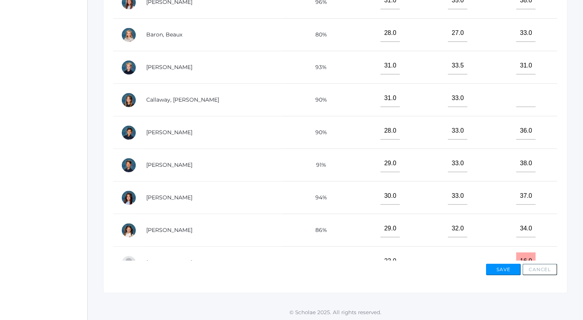
scroll to position [282, 0]
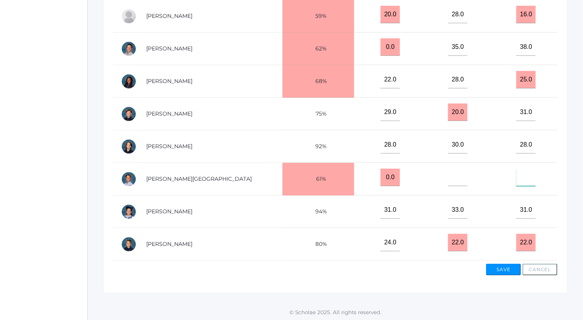
click at [518, 169] on input"] "text" at bounding box center [525, 177] width 19 height 17
type input"] "26"
click at [502, 269] on button "Save" at bounding box center [503, 270] width 35 height 12
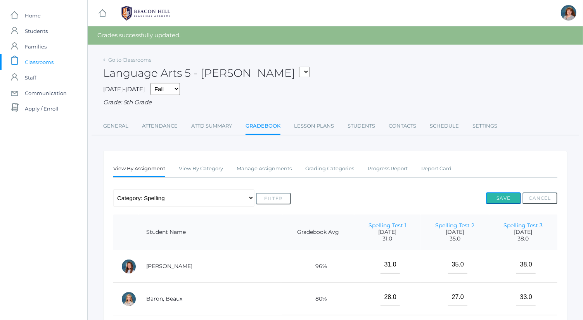
click at [507, 201] on button "Save" at bounding box center [503, 198] width 35 height 12
click at [212, 200] on select "Any Assignment Category: Composition - How To - Mrs. Granger Paragraph Category…" at bounding box center [183, 197] width 141 height 17
select select "10033"
click at [113, 189] on select "Any Assignment Category: Composition - How To - Mrs. Granger Paragraph Category…" at bounding box center [183, 197] width 141 height 17
click at [264, 194] on button "Filter" at bounding box center [273, 199] width 35 height 12
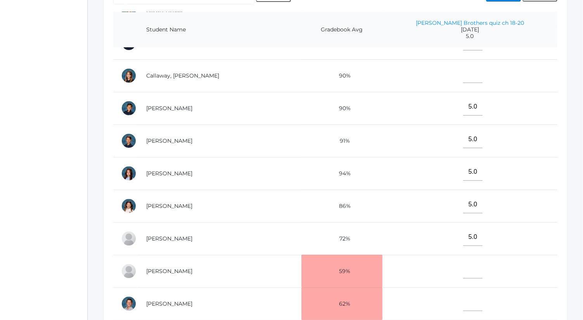
scroll to position [88, 0]
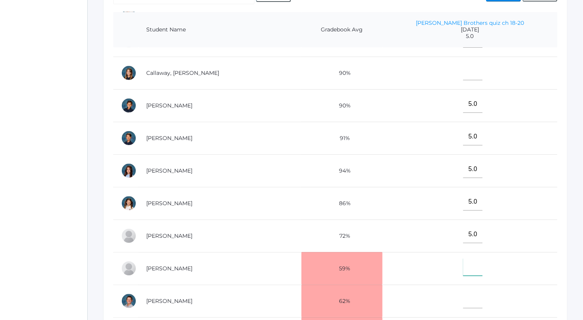
click at [463, 263] on input"] "text" at bounding box center [472, 266] width 19 height 17
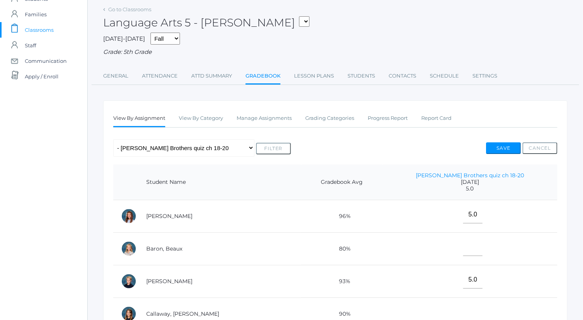
scroll to position [32, 0]
type input"] "5"
click at [516, 148] on button "Save" at bounding box center [503, 149] width 35 height 12
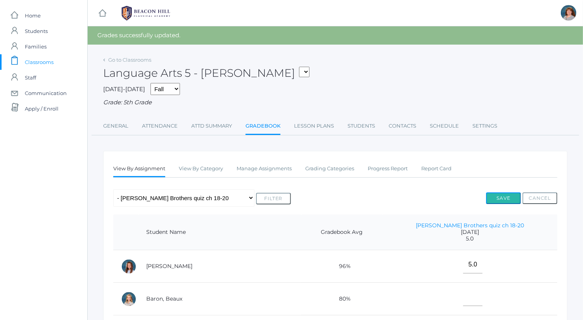
click at [517, 194] on button "Save" at bounding box center [503, 198] width 35 height 12
click at [228, 200] on select "Any Assignment Category: Composition - How To - [PERSON_NAME] Paragraph Categor…" at bounding box center [183, 197] width 141 height 17
select select "10032"
click at [113, 189] on select "Any Assignment Category: Composition - How To - Mrs. Granger Paragraph Category…" at bounding box center [183, 197] width 141 height 17
click at [264, 204] on button "Filter" at bounding box center [273, 199] width 35 height 12
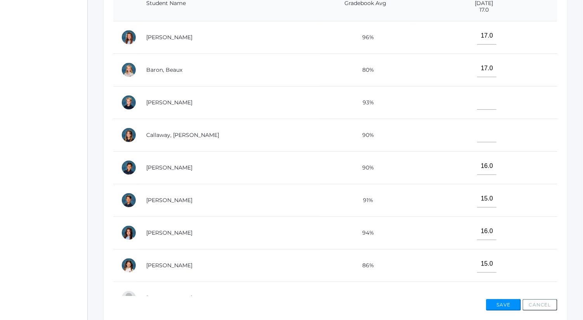
scroll to position [205, 0]
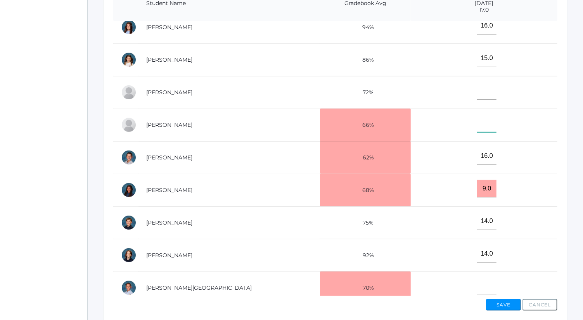
click at [477, 119] on input"] "text" at bounding box center [486, 123] width 19 height 17
type input"] "15"
click at [506, 306] on button "Save" at bounding box center [503, 305] width 35 height 12
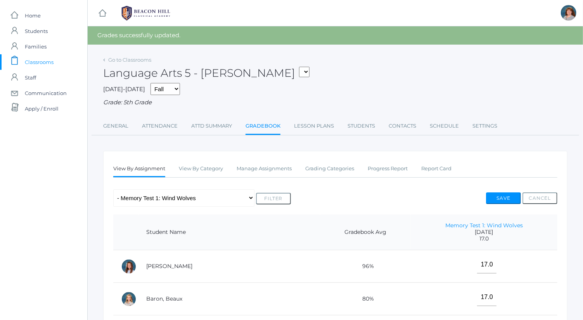
click at [507, 191] on div "Any Assignment Category: Composition - How To - Mrs. Granger Paragraph Category…" at bounding box center [335, 197] width 444 height 17
click at [508, 194] on button "Save" at bounding box center [503, 198] width 35 height 12
click at [273, 170] on link "Manage Assignments" at bounding box center [263, 169] width 55 height 16
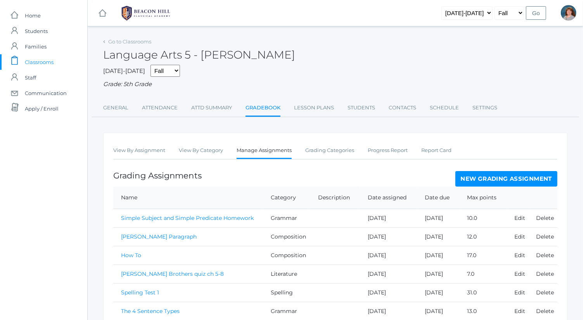
click at [491, 178] on link "New Grading Assignment" at bounding box center [506, 179] width 102 height 16
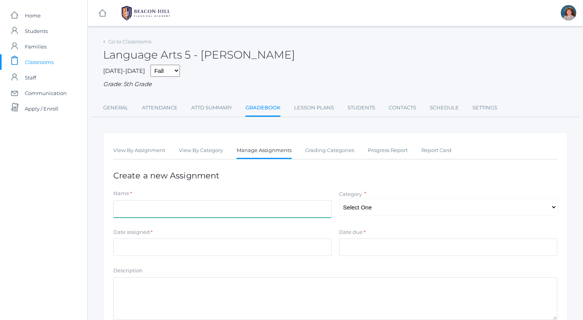
click at [290, 206] on input "Name" at bounding box center [222, 208] width 218 height 17
type input "Writing with Subordinating Conjunctions"
click at [376, 207] on select "Select One Spelling Composition Grammar Literature Memory" at bounding box center [448, 206] width 218 height 17
select select "1035"
click at [339, 198] on select "Select One Spelling Composition Grammar Literature Memory" at bounding box center [448, 206] width 218 height 17
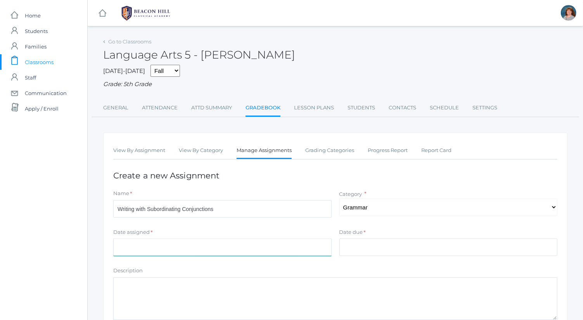
click at [299, 245] on input "Date assigned" at bounding box center [222, 246] width 218 height 17
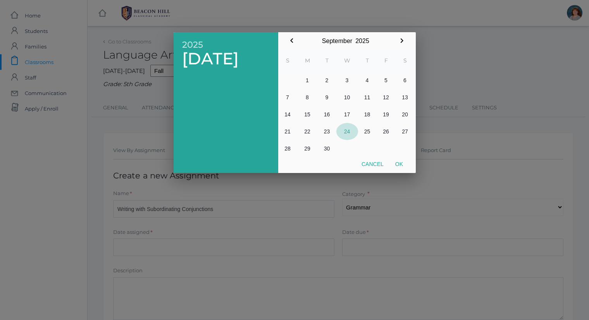
click at [346, 135] on button "24" at bounding box center [348, 131] width 22 height 17
click at [404, 165] on button "Ok" at bounding box center [399, 164] width 19 height 14
type input "2025-09-24"
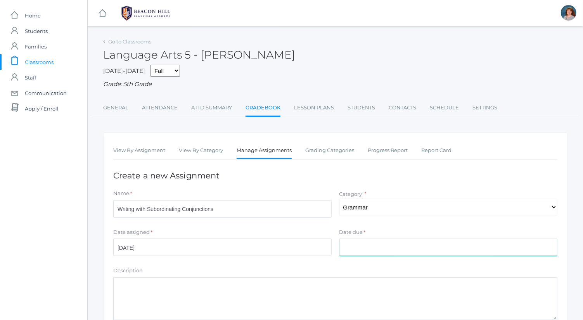
click at [388, 239] on input "Date due" at bounding box center [448, 246] width 218 height 17
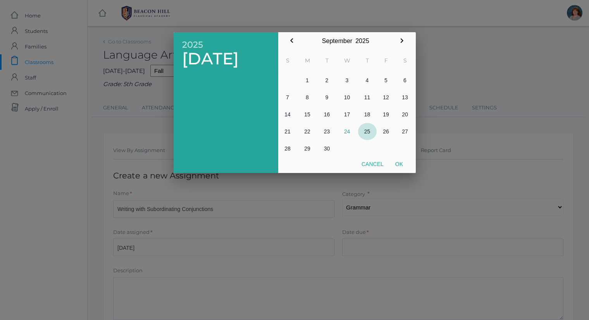
click at [368, 133] on button "25" at bounding box center [367, 131] width 19 height 17
click at [399, 170] on button "Ok" at bounding box center [399, 164] width 19 height 14
type input "2025-09-25"
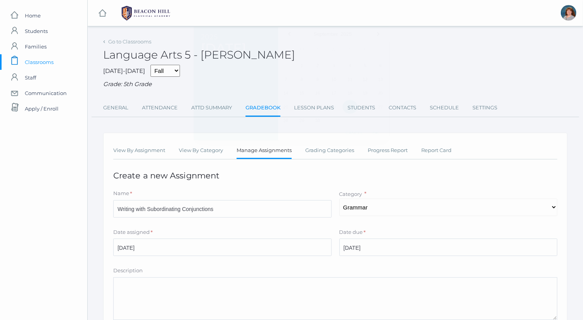
scroll to position [105, 0]
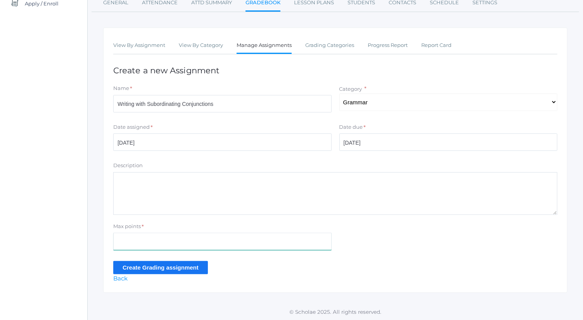
click at [190, 246] on input "Max points" at bounding box center [222, 241] width 218 height 17
type input "8"
click at [142, 265] on input "Create Grading assignment" at bounding box center [160, 267] width 95 height 13
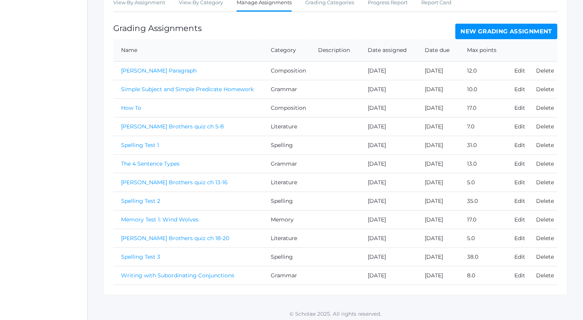
scroll to position [139, 0]
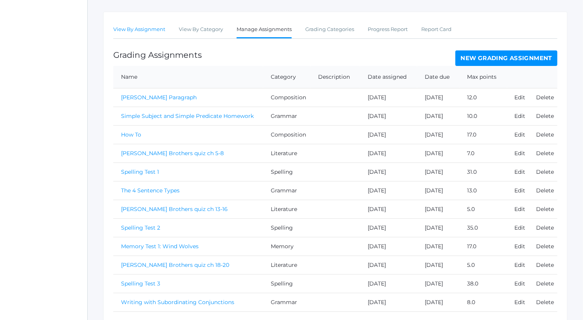
click at [162, 31] on link "View By Assignment" at bounding box center [139, 30] width 52 height 16
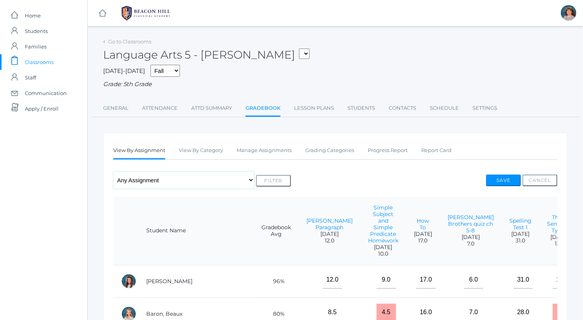
click at [185, 181] on select "Any Assignment Category: Composition - How To - [PERSON_NAME] Paragraph Categor…" at bounding box center [183, 179] width 141 height 17
select select "10035"
click at [113, 171] on select "Any Assignment Category: Composition - How To - [PERSON_NAME] Paragraph Categor…" at bounding box center [183, 179] width 141 height 17
click at [280, 179] on button "Filter" at bounding box center [273, 181] width 35 height 12
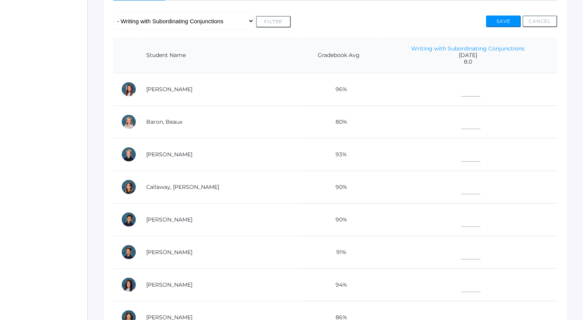
scroll to position [163, 0]
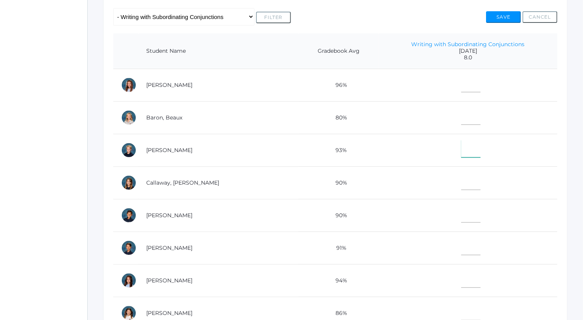
click at [461, 150] on input"] "text" at bounding box center [470, 148] width 19 height 17
type input"] "2"
click at [510, 18] on button "Save" at bounding box center [503, 17] width 35 height 12
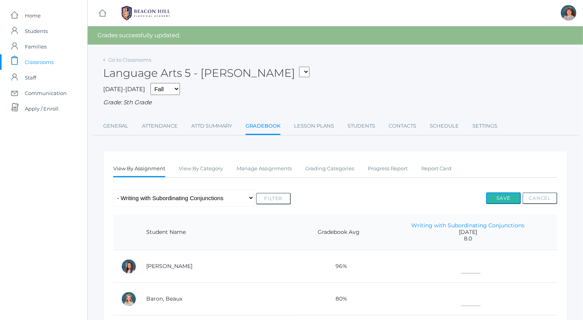
click at [501, 195] on button "Save" at bounding box center [503, 198] width 35 height 12
click at [197, 200] on select "Any Assignment Category: Composition - How To - [PERSON_NAME] Paragraph Categor…" at bounding box center [183, 197] width 141 height 17
select select "10032"
click at [113, 189] on select "Any Assignment Category: Composition - How To - Mrs. Granger Paragraph Category…" at bounding box center [183, 197] width 141 height 17
click at [272, 198] on button "Filter" at bounding box center [273, 199] width 35 height 12
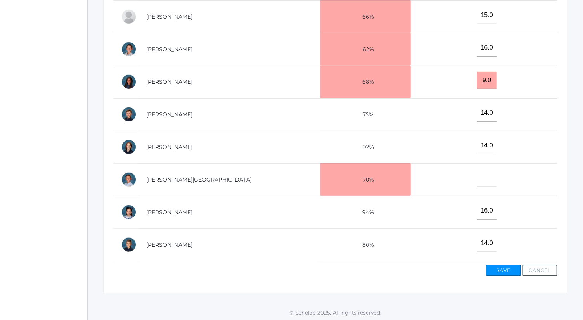
scroll to position [246, 0]
click at [477, 175] on input"] "text" at bounding box center [486, 177] width 19 height 17
type input"] "11"
click at [496, 275] on div "View By Assignment View By Category Manage Assignments Grading Categories Progr…" at bounding box center [335, 90] width 464 height 407
click at [497, 273] on button "Save" at bounding box center [503, 270] width 35 height 12
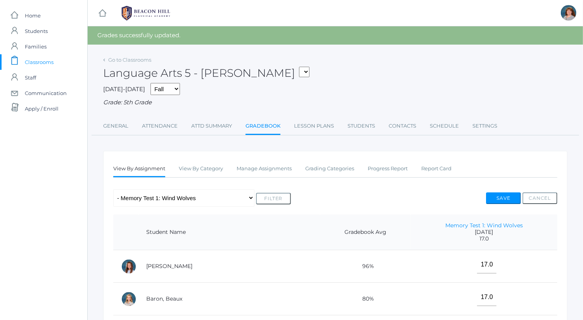
click at [507, 205] on div "Save Cancel" at bounding box center [521, 199] width 71 height 14
click at [507, 204] on div "Save Cancel" at bounding box center [521, 199] width 71 height 14
click at [507, 198] on button "Save" at bounding box center [503, 198] width 35 height 12
click at [229, 198] on select "Any Assignment Category: Composition - How To - [PERSON_NAME] Paragraph Categor…" at bounding box center [183, 197] width 141 height 17
select select
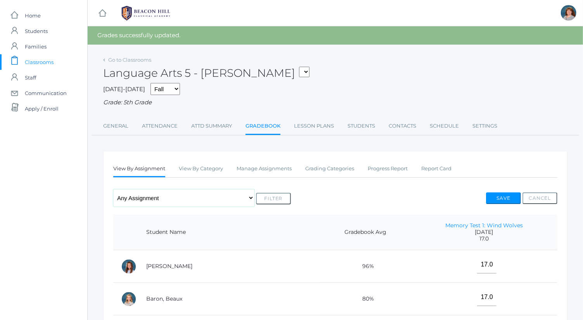
click at [113, 189] on select "Any Assignment Category: Composition - How To - [PERSON_NAME] Paragraph Categor…" at bounding box center [183, 197] width 141 height 17
click at [280, 198] on button "Filter" at bounding box center [273, 199] width 35 height 12
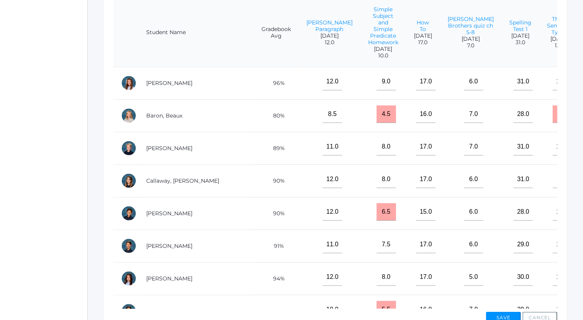
scroll to position [198, 0]
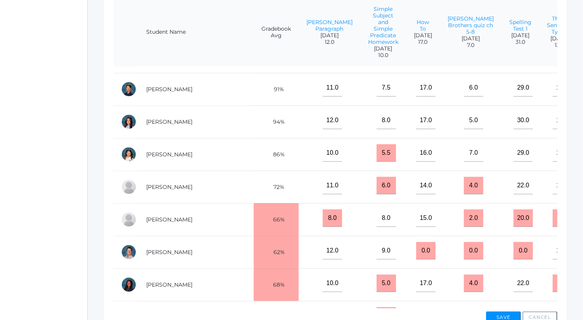
scroll to position [157, 0]
type input"] "0"
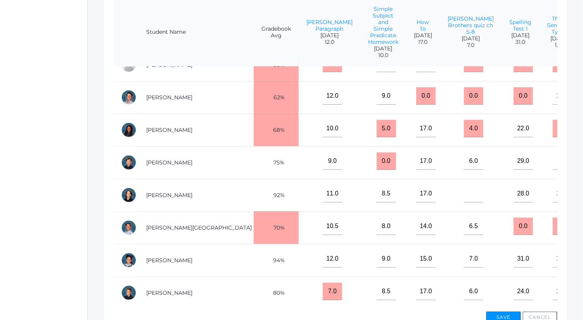
scroll to position [311, 0]
type input"] "0"
click at [464, 195] on input"] "text" at bounding box center [473, 193] width 19 height 17
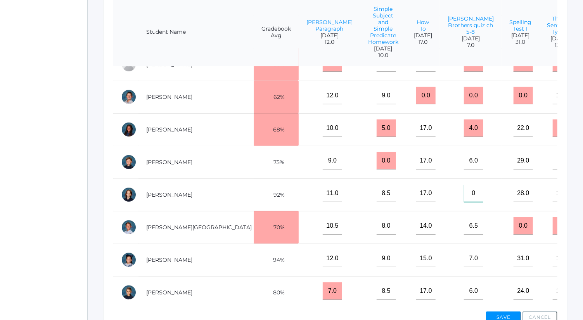
scroll to position [322, 0]
type input"] "0"
click at [513, 312] on button "Save" at bounding box center [503, 317] width 35 height 12
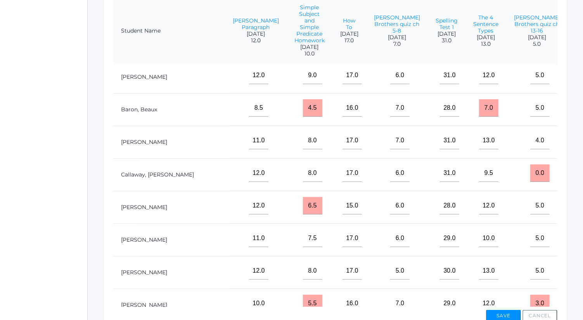
scroll to position [4, 81]
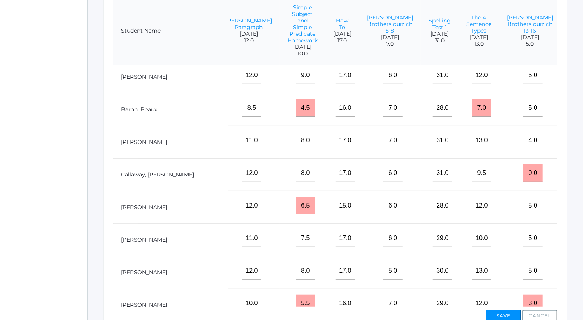
type input"] "0"
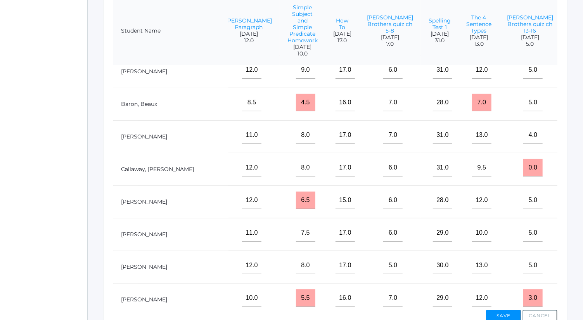
scroll to position [12, 81]
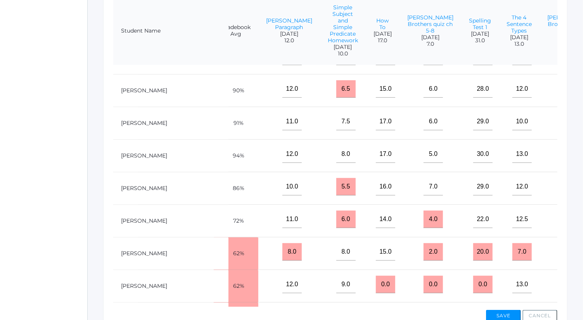
scroll to position [122, 40]
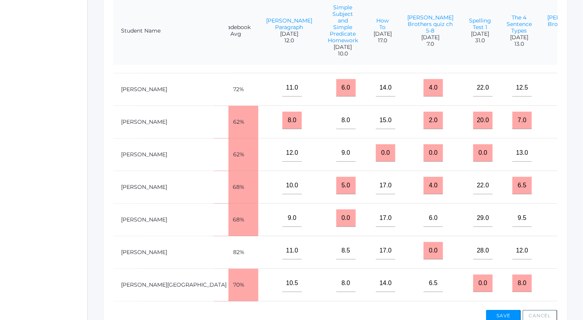
scroll to position [291, 40]
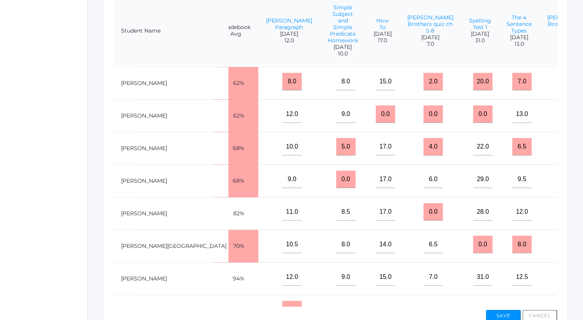
type input"] "0"
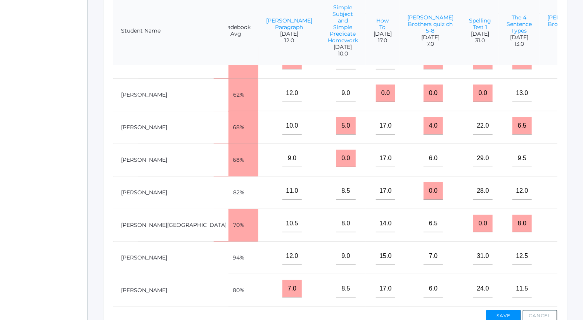
type input"] "0"
click at [509, 308] on div "Save Cancel" at bounding box center [335, 314] width 444 height 15
click at [512, 311] on button "Save" at bounding box center [503, 316] width 35 height 12
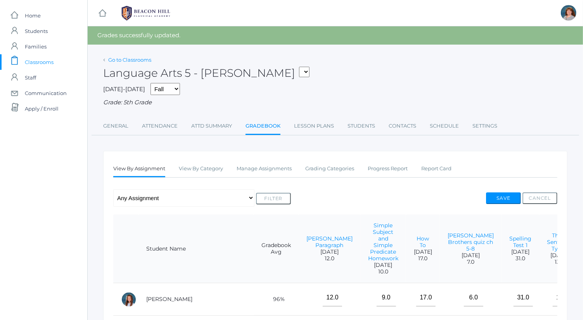
click at [132, 61] on link "Go to Classrooms" at bounding box center [129, 60] width 43 height 6
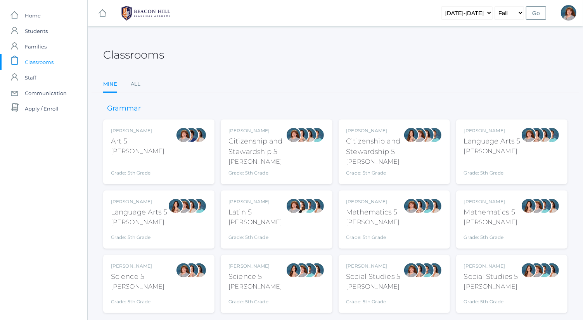
click at [366, 231] on div "Grade: 5th Grade" at bounding box center [372, 235] width 53 height 11
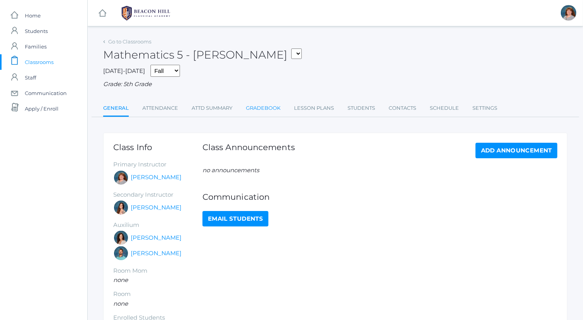
click at [276, 107] on link "Gradebook" at bounding box center [263, 108] width 35 height 16
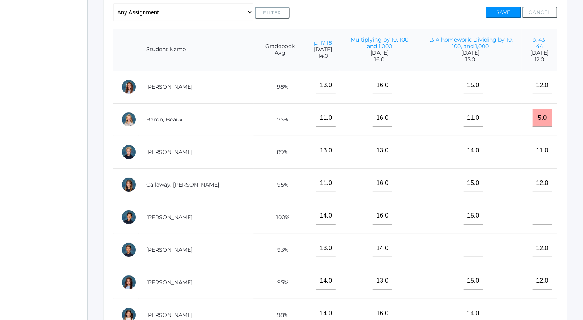
scroll to position [18, 0]
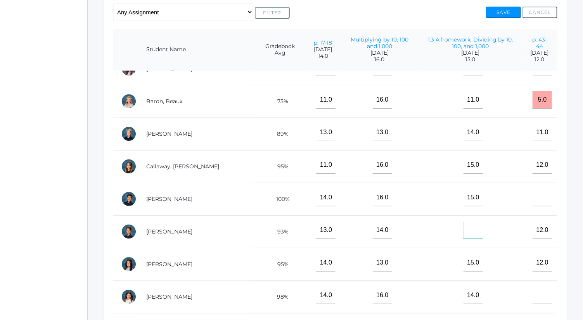
click at [463, 226] on input"] "text" at bounding box center [472, 229] width 19 height 17
type input"] "0"
click at [521, 199] on td at bounding box center [539, 199] width 36 height 33
click at [532, 198] on input"] "text" at bounding box center [541, 197] width 19 height 17
type input"] "0"
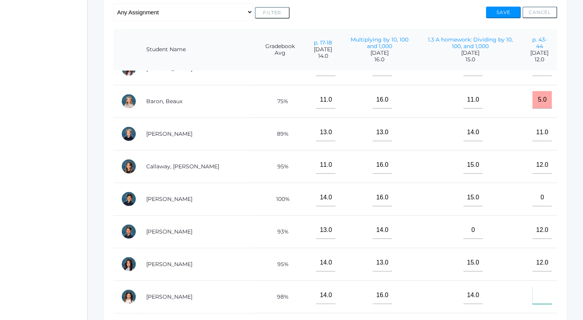
click at [532, 297] on input"] "text" at bounding box center [541, 294] width 19 height 17
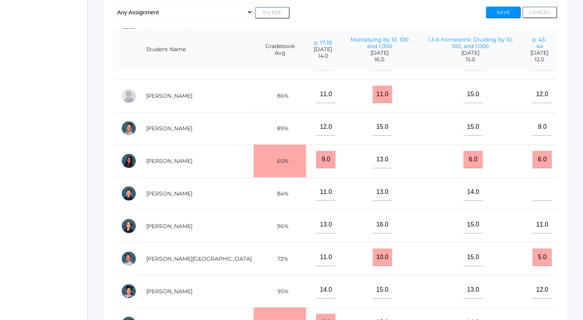
scroll to position [289, 0]
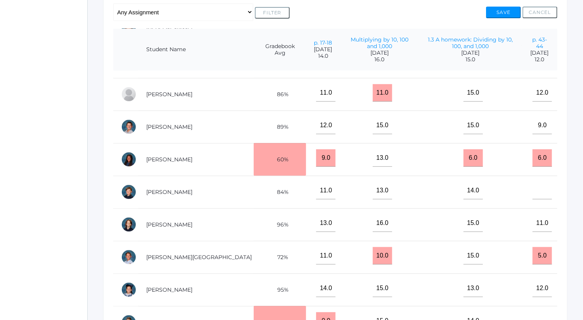
type input"] "0"
click at [534, 183] on input"] "text" at bounding box center [541, 190] width 19 height 17
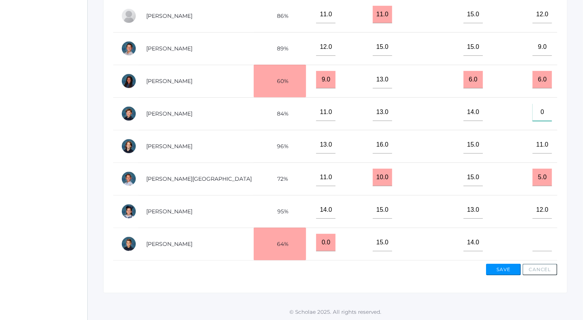
type input"] "0"
click at [535, 237] on input"] "text" at bounding box center [541, 242] width 19 height 17
type input"] "0"
click at [507, 269] on button "Save" at bounding box center [503, 270] width 35 height 12
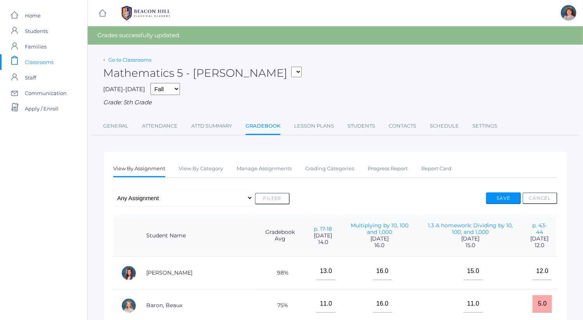
click at [142, 60] on link "Go to Classrooms" at bounding box center [129, 60] width 43 height 6
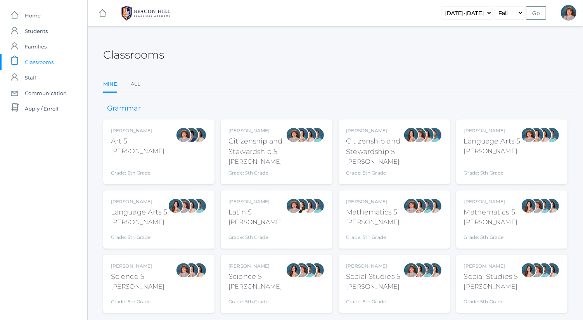
scroll to position [20, 0]
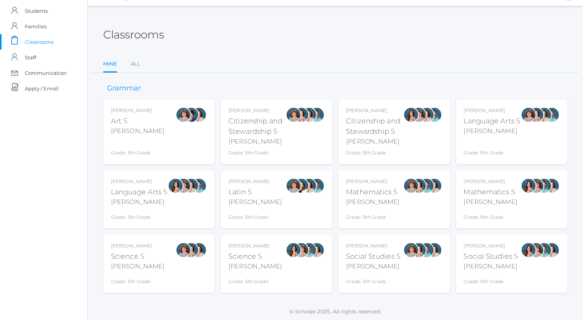
click at [183, 247] on div at bounding box center [184, 250] width 16 height 16
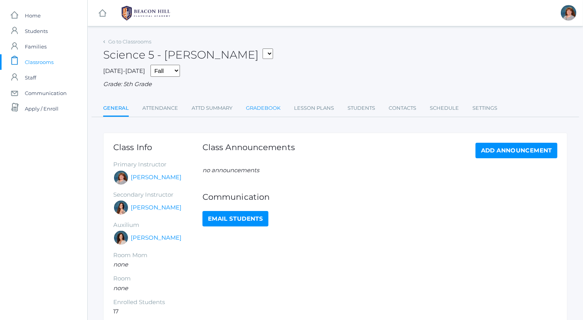
click at [259, 115] on link "Gradebook" at bounding box center [263, 108] width 35 height 16
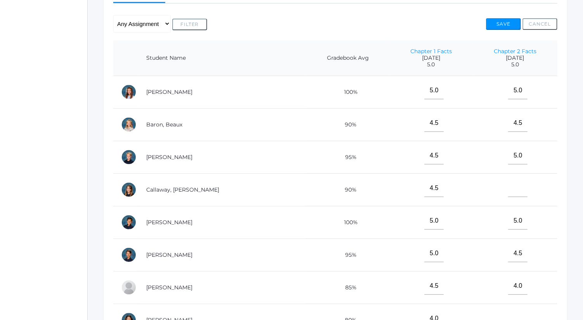
scroll to position [157, 0]
click at [508, 187] on input"] "text" at bounding box center [517, 187] width 19 height 17
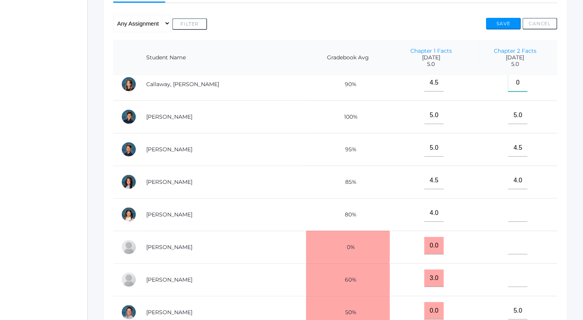
scroll to position [114, 0]
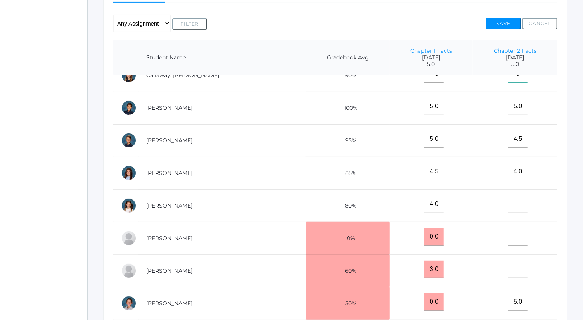
type input"] "0"
click at [508, 204] on input"] "text" at bounding box center [517, 203] width 19 height 17
type input"] "0"
click at [508, 233] on input"] "text" at bounding box center [517, 236] width 19 height 17
type input"] "0"
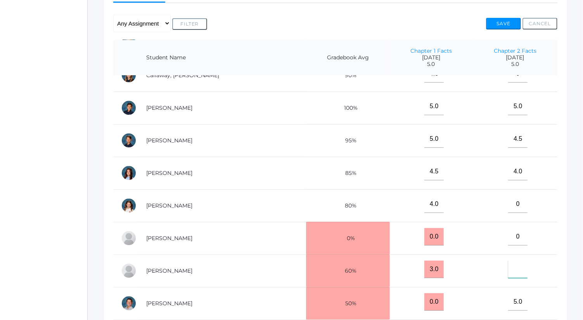
click at [508, 264] on input"] "text" at bounding box center [517, 269] width 19 height 17
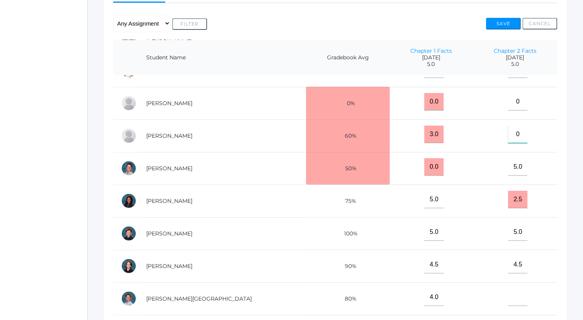
scroll to position [282, 0]
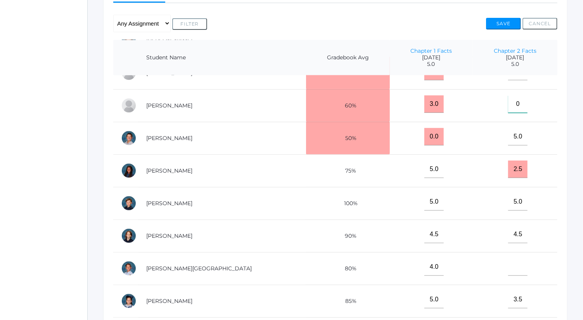
type input"] "0"
click at [508, 262] on input"] "text" at bounding box center [517, 266] width 19 height 17
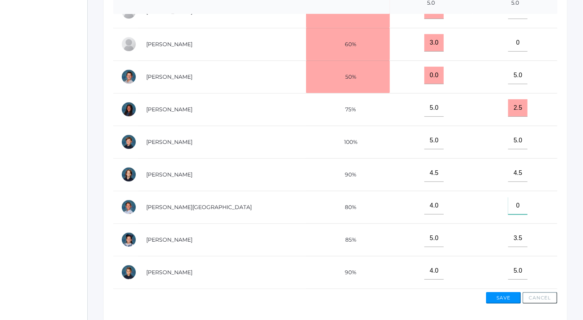
scroll to position [220, 0]
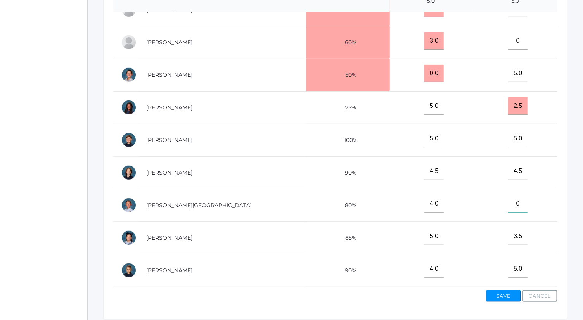
type input"] "0"
click at [508, 298] on button "Save" at bounding box center [503, 296] width 35 height 12
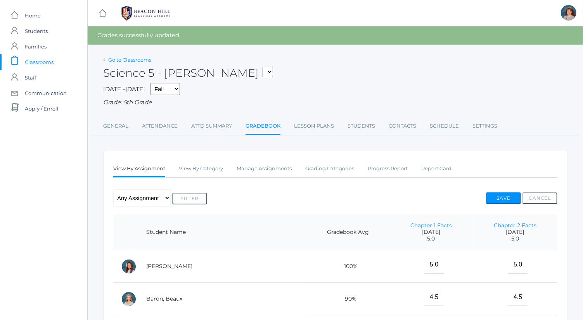
click at [144, 60] on link "Go to Classrooms" at bounding box center [129, 60] width 43 height 6
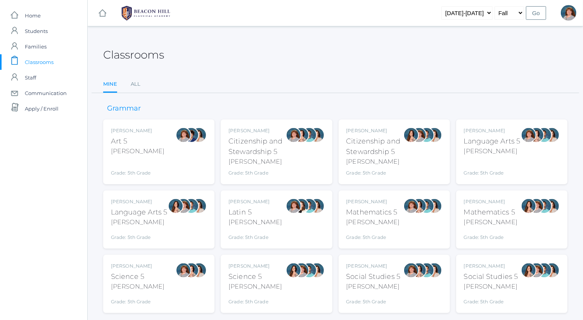
scroll to position [20, 0]
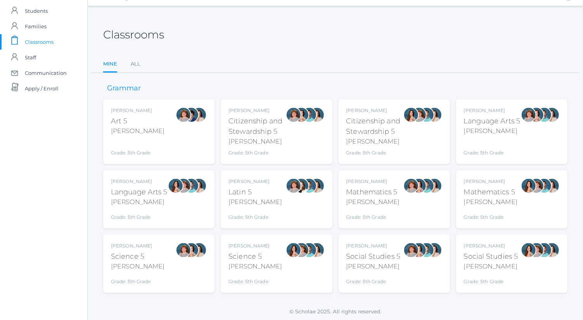
click at [404, 284] on div "[PERSON_NAME] Social Studies 5 [PERSON_NAME] Grade: 5th Grade 05SOCS" at bounding box center [393, 264] width 111 height 58
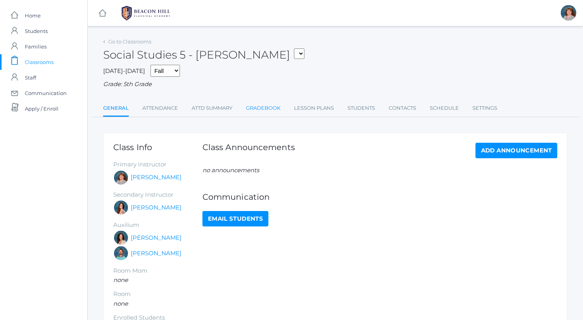
click at [257, 107] on link "Gradebook" at bounding box center [263, 108] width 35 height 16
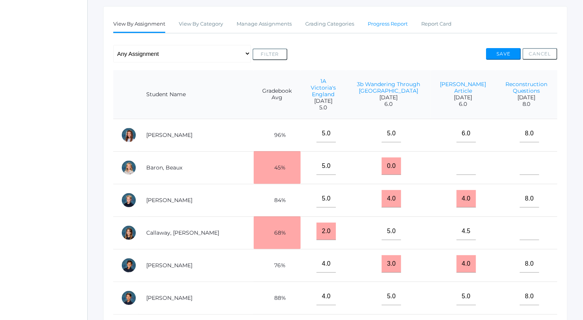
scroll to position [133, 0]
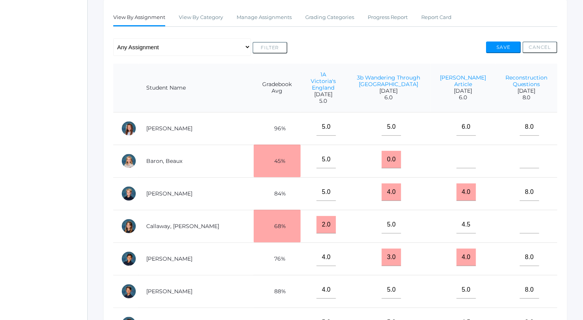
click at [457, 159] on td at bounding box center [463, 161] width 65 height 33
click at [456, 152] on input"] "text" at bounding box center [465, 159] width 19 height 17
type input"] "0"
click at [519, 217] on input"] "text" at bounding box center [528, 224] width 19 height 17
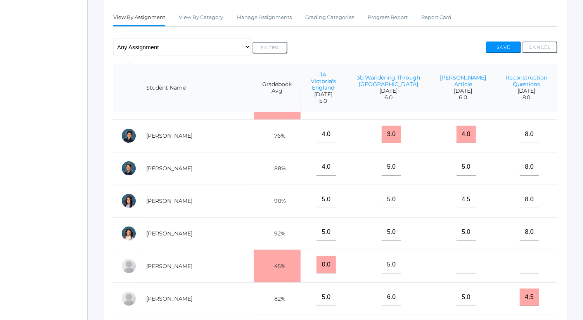
scroll to position [0, 0]
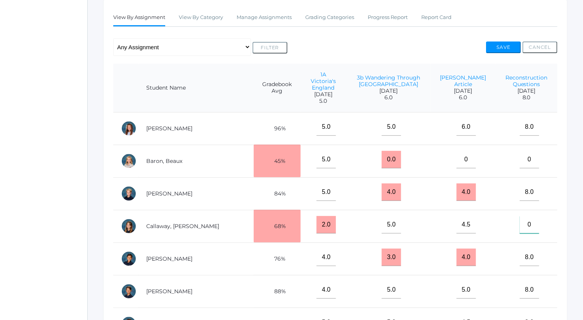
type input"] "0"
click at [520, 151] on input"] "0" at bounding box center [528, 159] width 19 height 17
click at [521, 216] on input"] "0" at bounding box center [528, 224] width 19 height 17
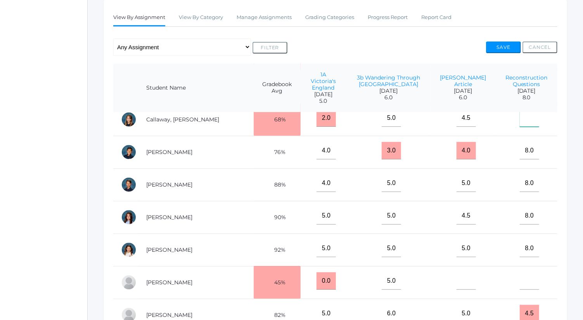
scroll to position [123, 0]
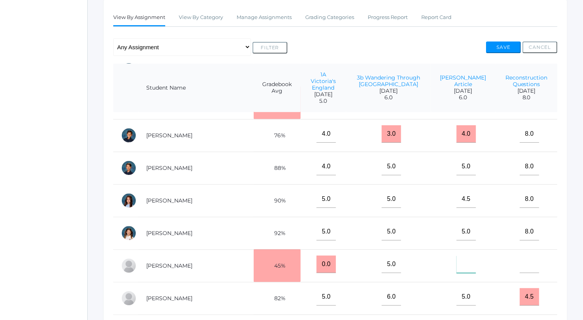
click at [456, 255] on input"] "text" at bounding box center [465, 263] width 19 height 17
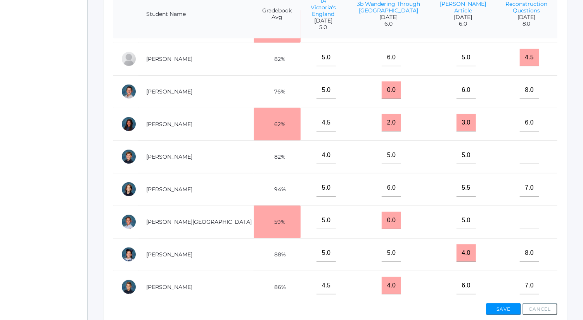
scroll to position [221, 0]
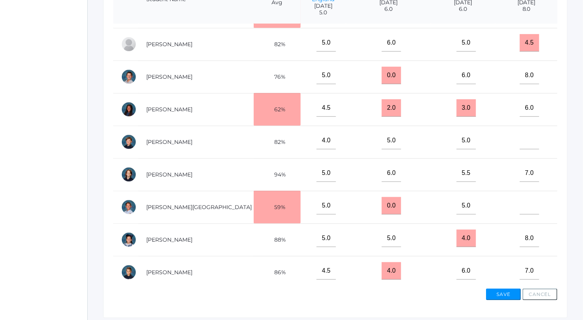
type input"] "0"
click at [502, 295] on button "Save" at bounding box center [503, 294] width 35 height 12
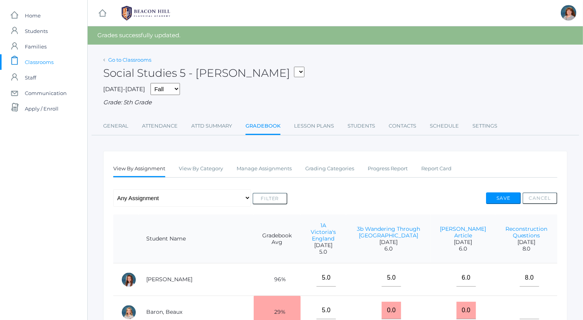
click at [145, 62] on link "Go to Classrooms" at bounding box center [129, 60] width 43 height 6
